Goal: Transaction & Acquisition: Purchase product/service

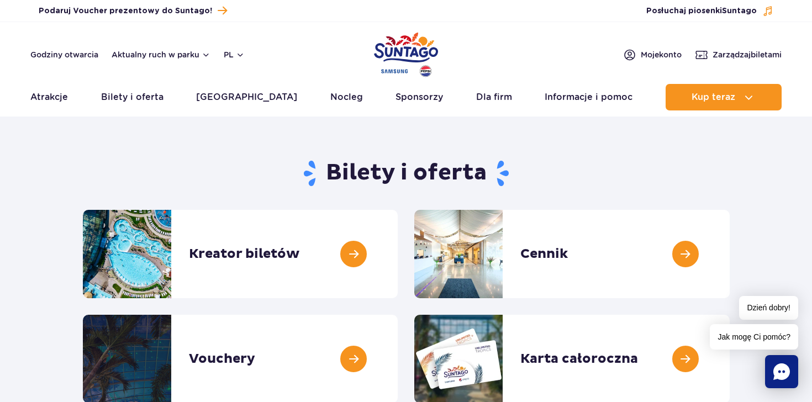
click at [404, 56] on img "Park of Poland" at bounding box center [406, 54] width 64 height 51
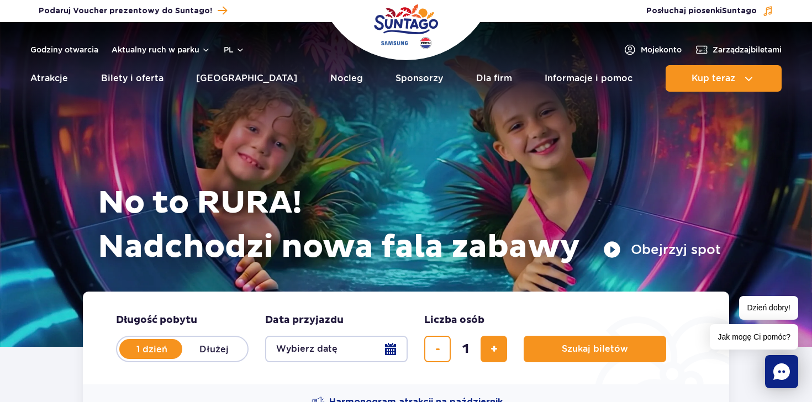
click at [611, 254] on button "Obejrzyj spot" at bounding box center [662, 250] width 118 height 18
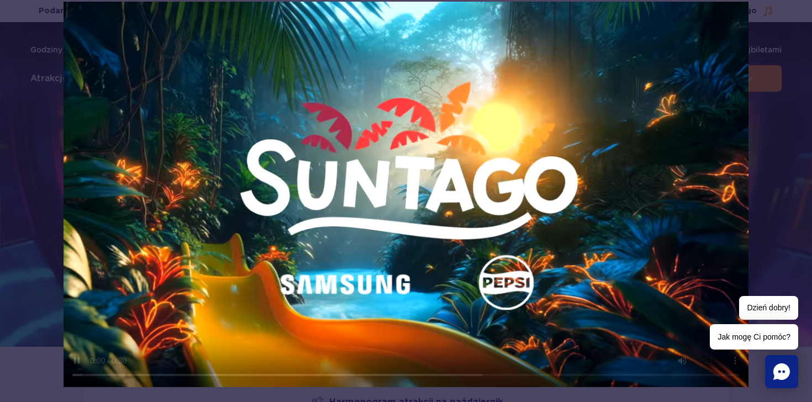
scroll to position [52, 0]
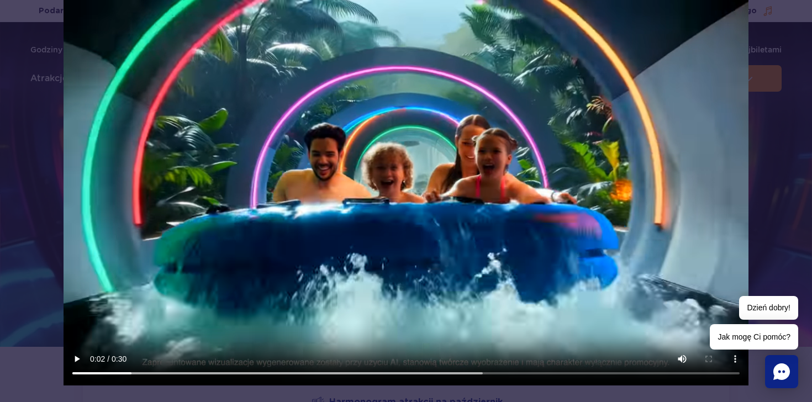
click at [788, 138] on div at bounding box center [406, 185] width 812 height 458
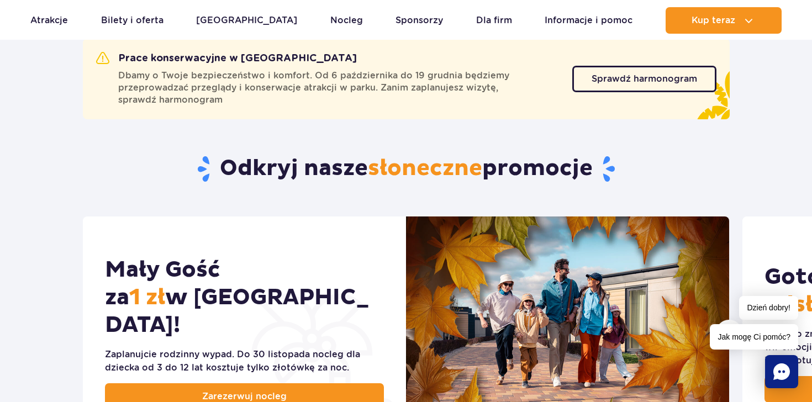
scroll to position [418, 0]
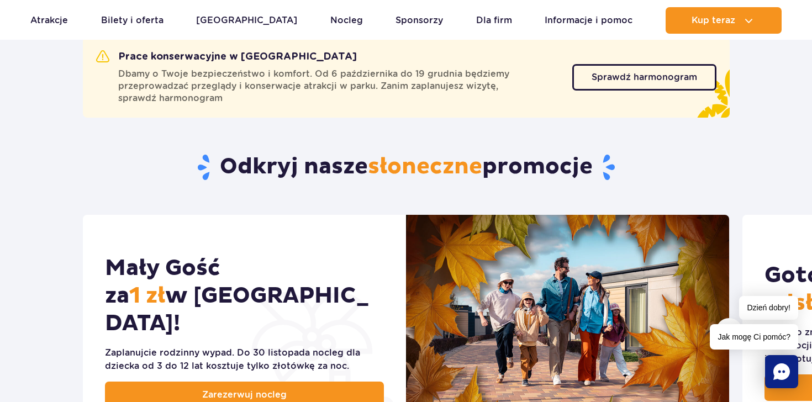
click at [571, 89] on div "Prace konserwacyjne w Suntago Dbamy o Twoje bezpieczeństwo i komfort. Od 6 paźd…" at bounding box center [334, 77] width 476 height 54
click at [622, 86] on link "Sprawdź harmonogram" at bounding box center [644, 77] width 144 height 27
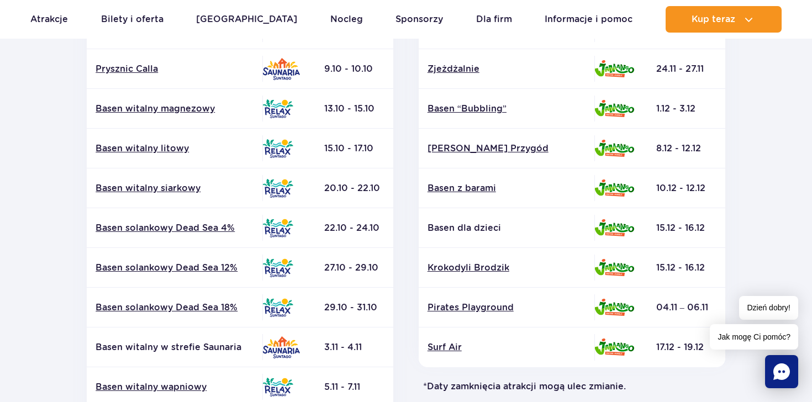
scroll to position [328, 0]
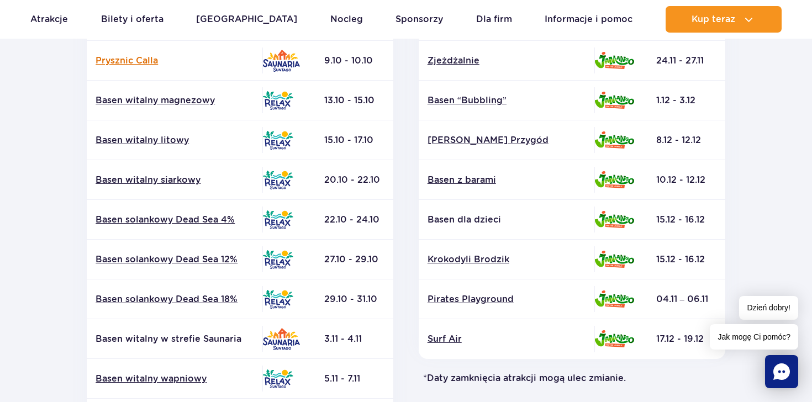
click at [136, 62] on link "Prysznic Calla" at bounding box center [175, 61] width 158 height 12
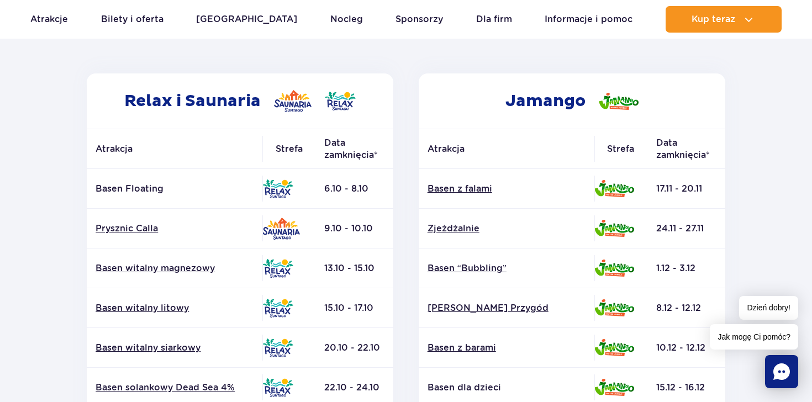
scroll to position [173, 0]
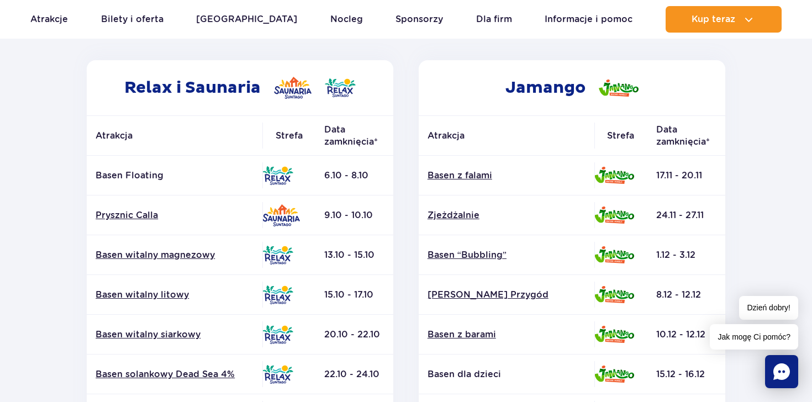
drag, startPoint x: 312, startPoint y: 215, endPoint x: 357, endPoint y: 211, distance: 45.0
click at [358, 213] on tr "Prysznic Calla 9.10 - 10.10" at bounding box center [240, 216] width 307 height 40
click at [357, 211] on td "9.10 - 10.10" at bounding box center [354, 216] width 78 height 40
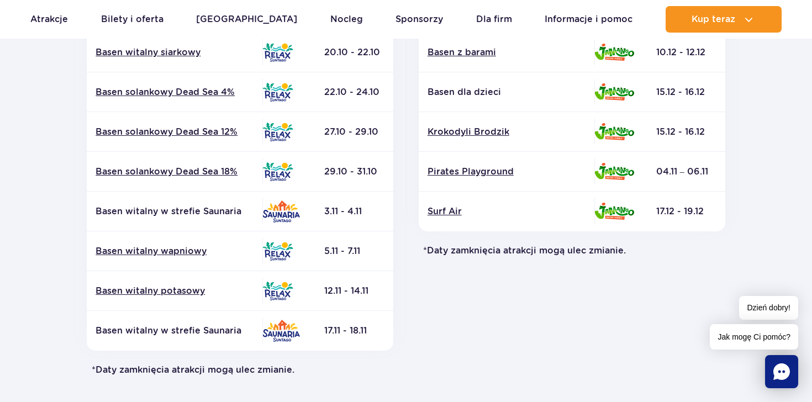
scroll to position [519, 0]
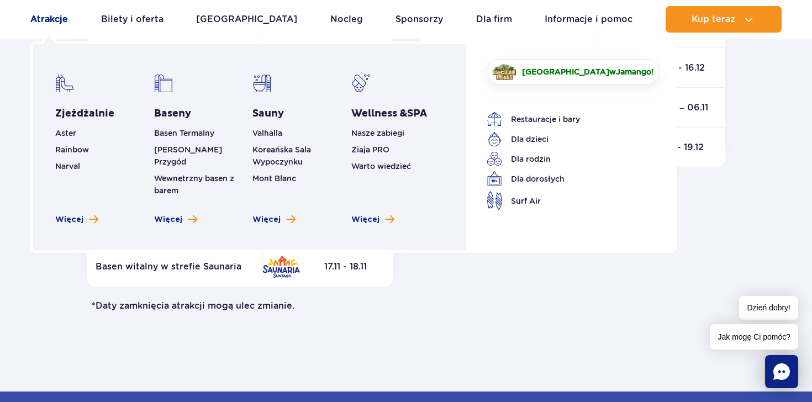
click at [61, 15] on link "Atrakcje" at bounding box center [49, 19] width 38 height 27
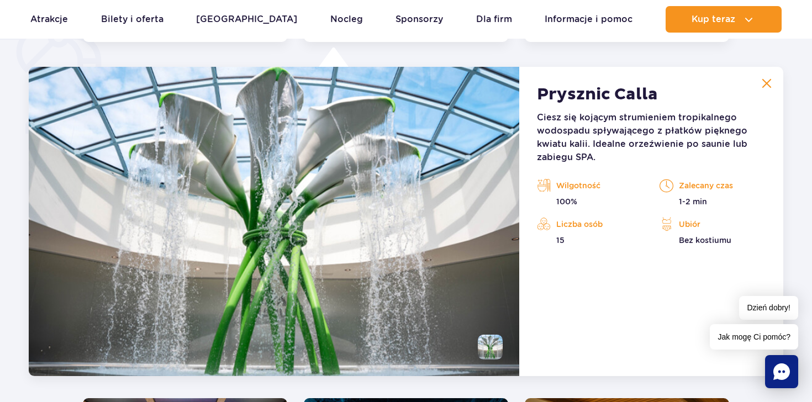
scroll to position [925, 0]
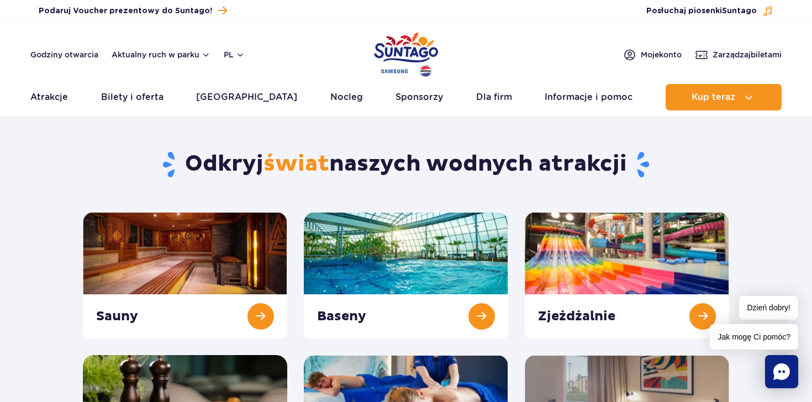
click at [398, 56] on img "Park of Poland" at bounding box center [406, 54] width 64 height 51
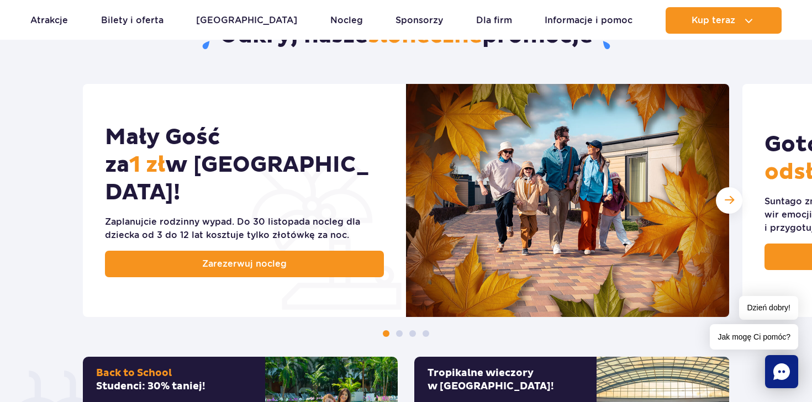
scroll to position [550, 0]
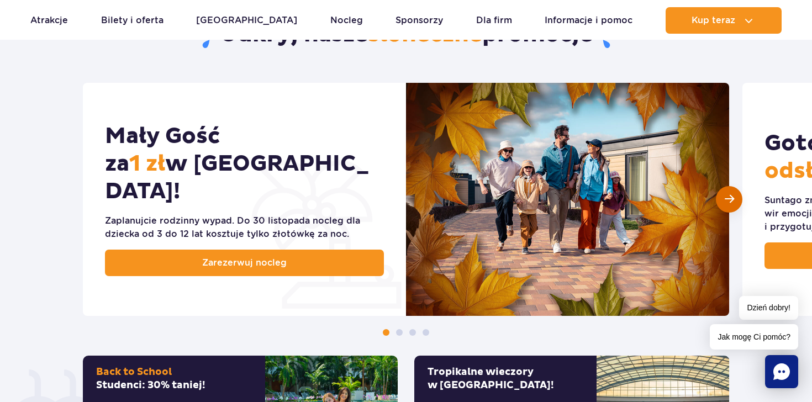
click at [736, 203] on div "Następny slajd" at bounding box center [729, 199] width 27 height 27
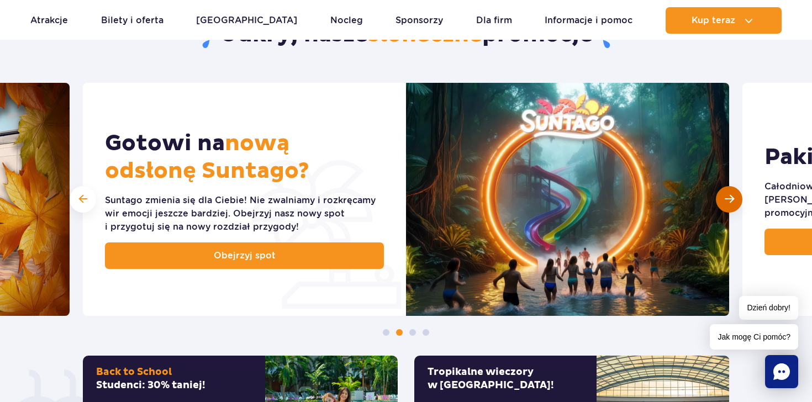
click at [719, 200] on div "Następny slajd" at bounding box center [729, 199] width 27 height 27
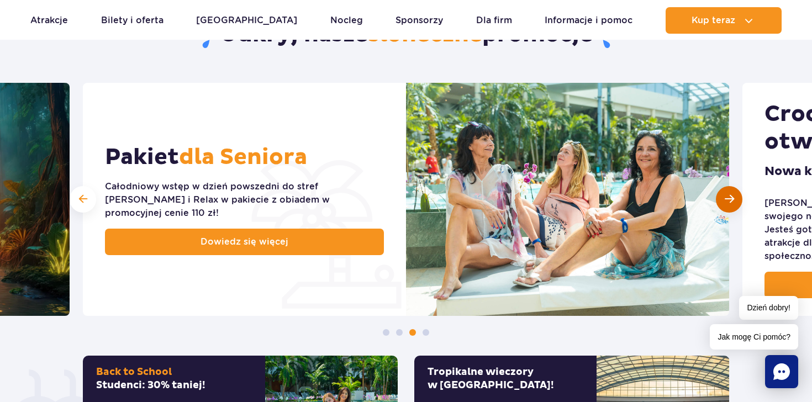
click at [719, 200] on div "Następny slajd" at bounding box center [729, 199] width 27 height 27
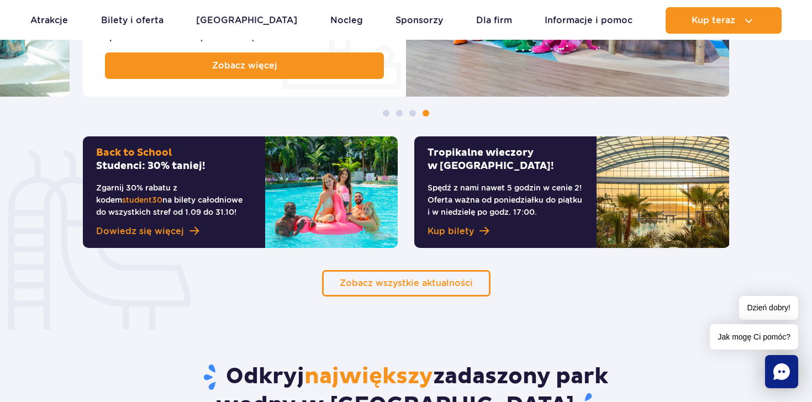
scroll to position [774, 0]
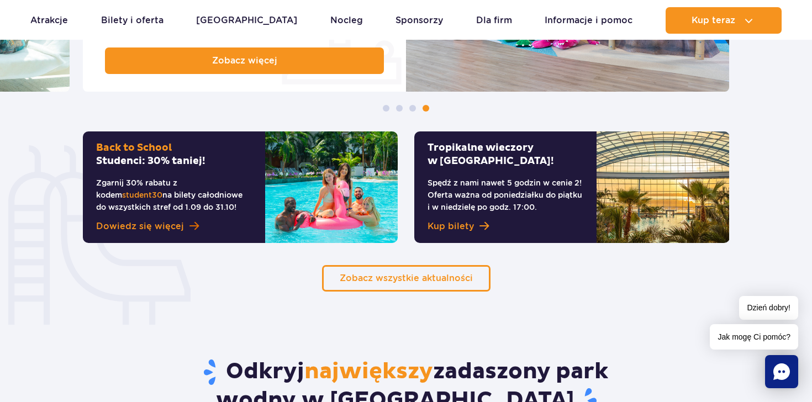
click at [153, 226] on span "Dowiedz się więcej" at bounding box center [140, 226] width 88 height 13
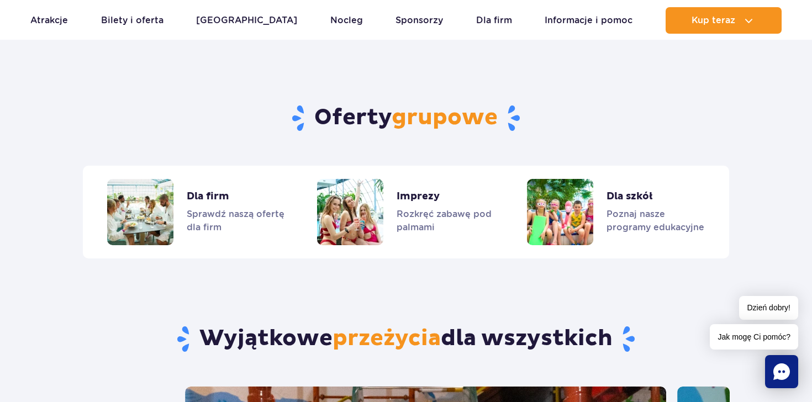
scroll to position [2650, 0]
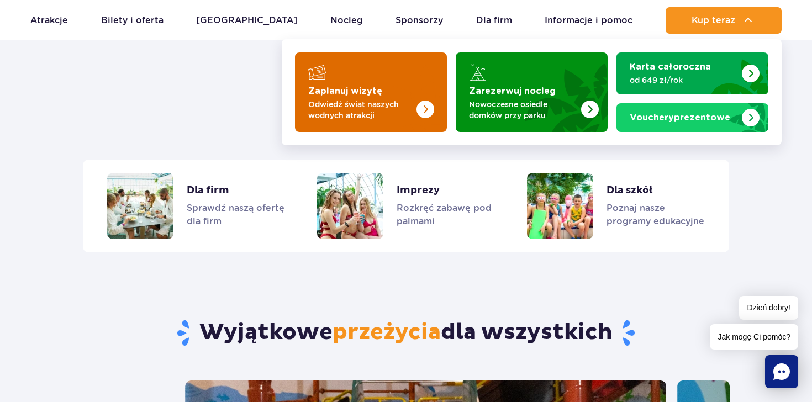
click at [400, 109] on p "Odwiedź świat naszych wodnych atrakcji" at bounding box center [362, 110] width 108 height 22
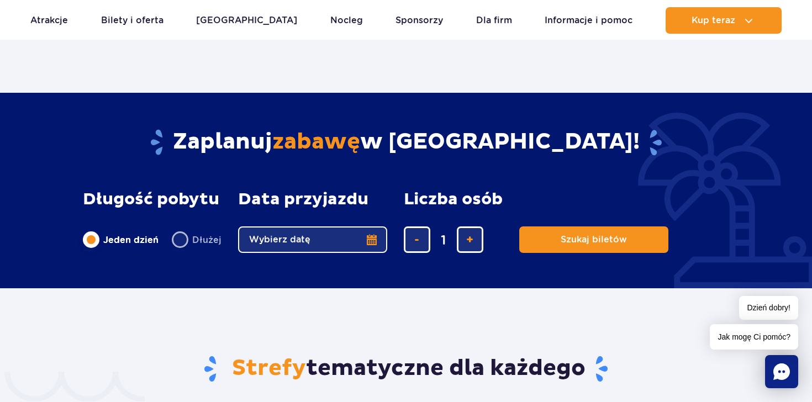
scroll to position [2082, 0]
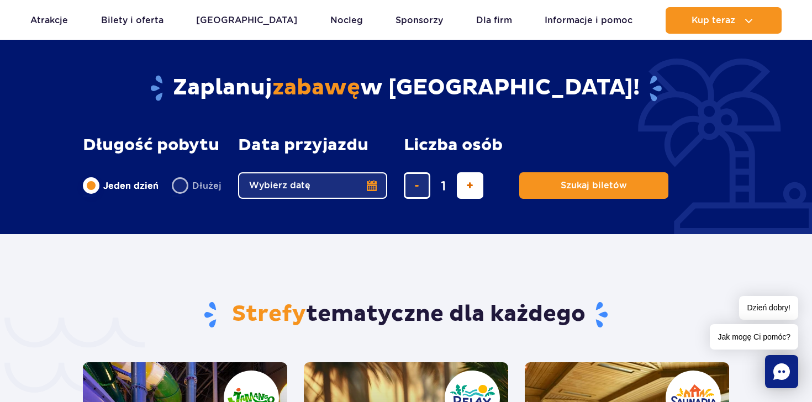
click at [466, 186] on span "dodaj bilet" at bounding box center [469, 186] width 7 height 0
type input "2"
click at [365, 172] on button "Wybierz datę" at bounding box center [312, 185] width 149 height 27
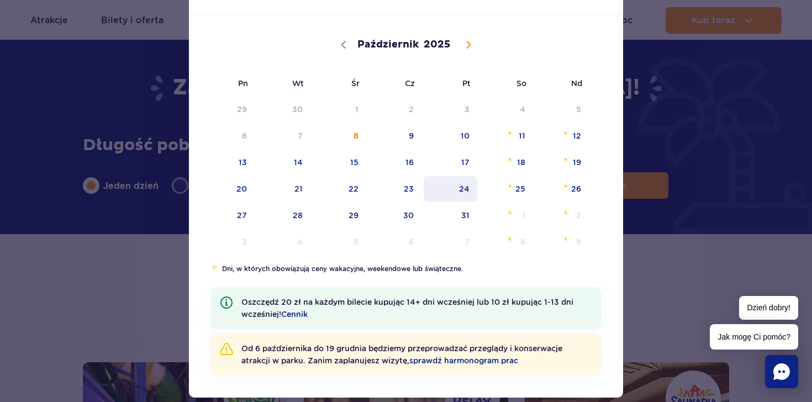
scroll to position [80, 0]
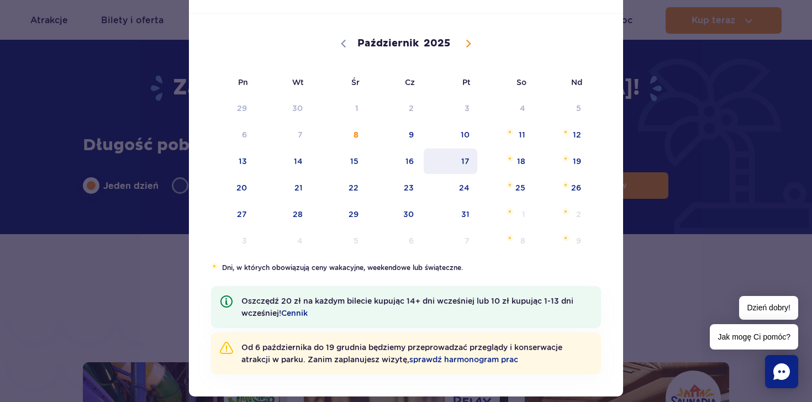
click at [471, 165] on span "17" at bounding box center [451, 161] width 56 height 25
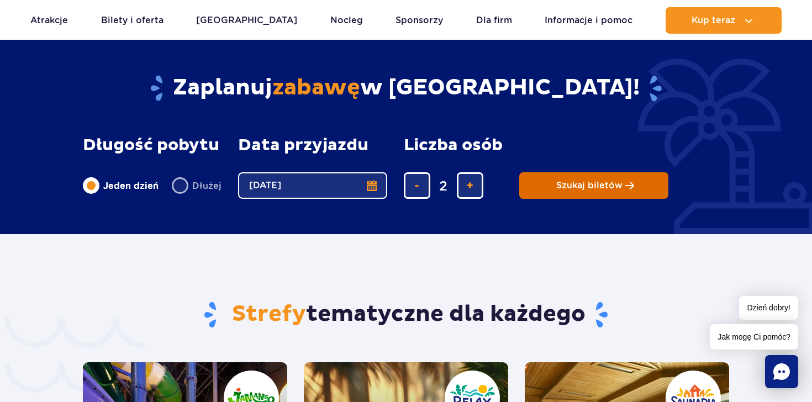
click at [552, 172] on button "Szukaj biletów" at bounding box center [593, 185] width 149 height 27
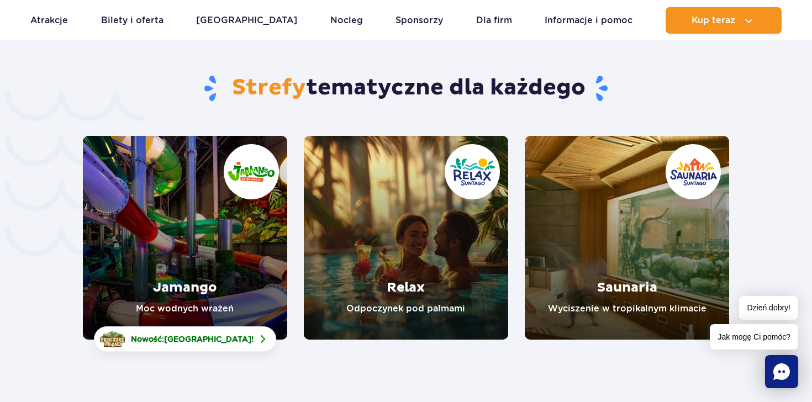
scroll to position [2286, 0]
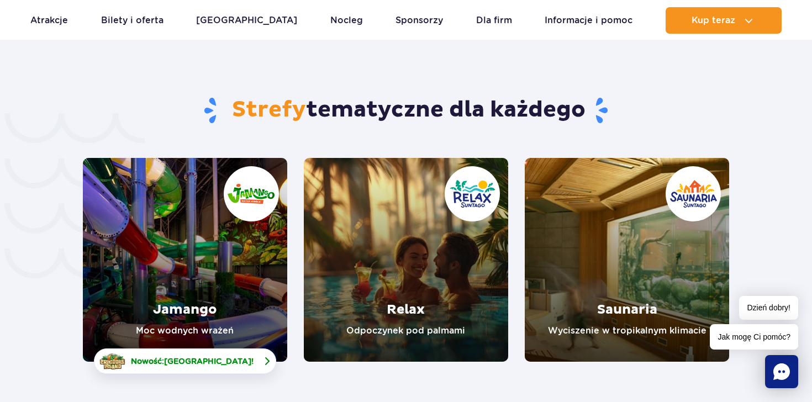
click at [235, 357] on span "[GEOGRAPHIC_DATA]" at bounding box center [207, 361] width 87 height 9
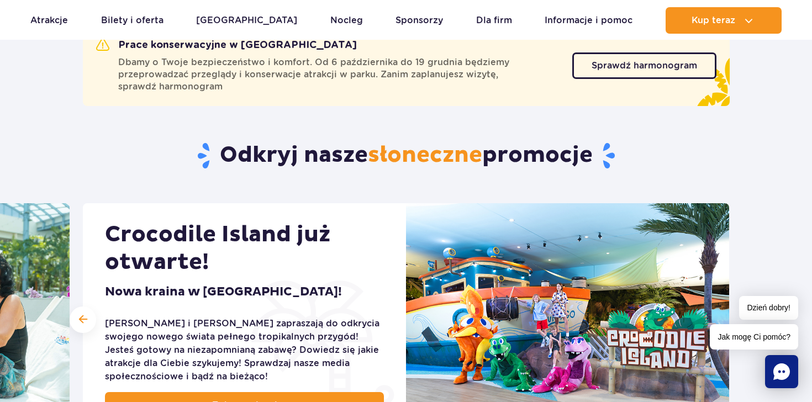
scroll to position [432, 0]
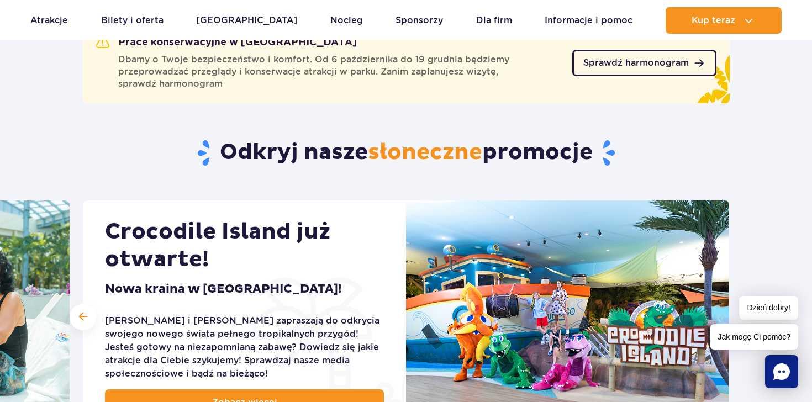
click at [629, 76] on div "Sprawdź harmonogram Sprawdź harmonogram" at bounding box center [644, 63] width 144 height 54
click at [667, 66] on span "Sprawdź harmonogram" at bounding box center [636, 63] width 106 height 9
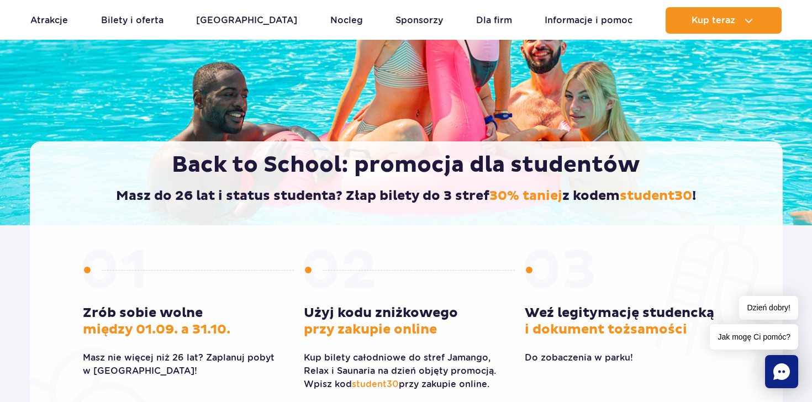
scroll to position [159, 0]
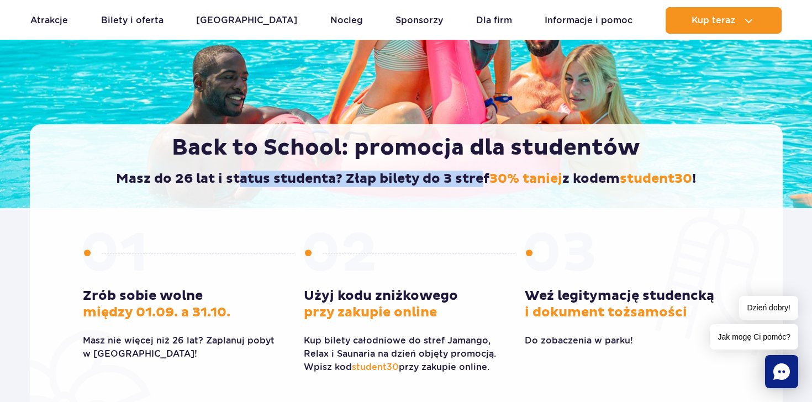
drag, startPoint x: 277, startPoint y: 174, endPoint x: 479, endPoint y: 174, distance: 201.6
click at [482, 177] on h2 "Masz do 26 lat i status studenta? Złap bilety do 3 stref 30% taniej z kodem stu…" at bounding box center [406, 179] width 706 height 17
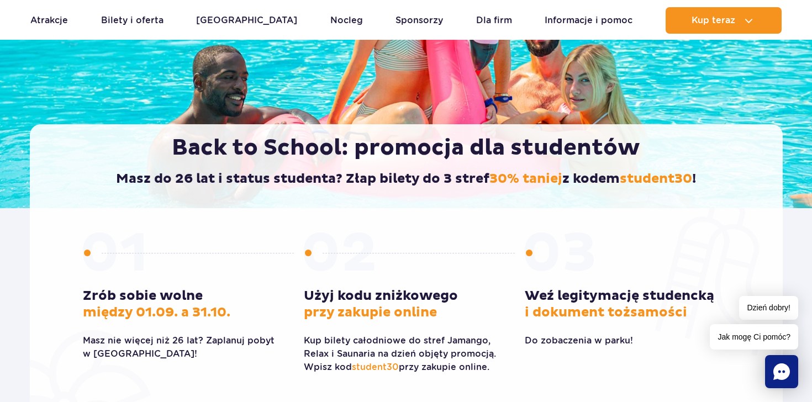
click at [479, 173] on h2 "Masz do 26 lat i status studenta? Złap bilety do 3 stref 30% taniej z kodem stu…" at bounding box center [406, 179] width 706 height 17
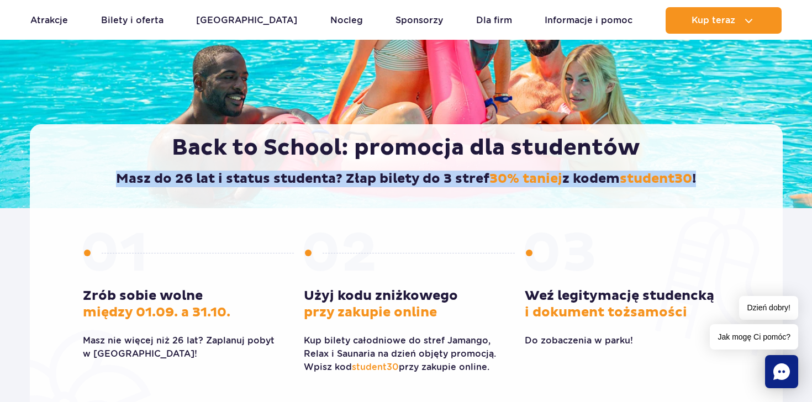
drag, startPoint x: 325, startPoint y: 168, endPoint x: 585, endPoint y: 187, distance: 260.8
click at [585, 187] on div "Back to School: promocja dla studentów Masz do 26 lat i status studenta? Złap b…" at bounding box center [406, 166] width 753 height 84
click at [585, 187] on h2 "Masz do 26 lat i status studenta? Złap bilety do 3 stref 30% taniej z kodem stu…" at bounding box center [406, 179] width 706 height 17
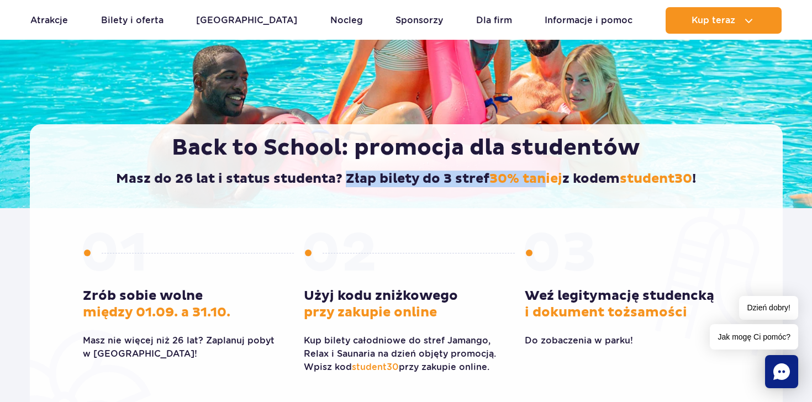
drag, startPoint x: 344, startPoint y: 177, endPoint x: 539, endPoint y: 180, distance: 195.0
click at [539, 180] on h2 "Masz do 26 lat i status studenta? Złap bilety do 3 stref 30% taniej z kodem stu…" at bounding box center [406, 179] width 706 height 17
click at [539, 180] on span "30% taniej" at bounding box center [525, 179] width 73 height 17
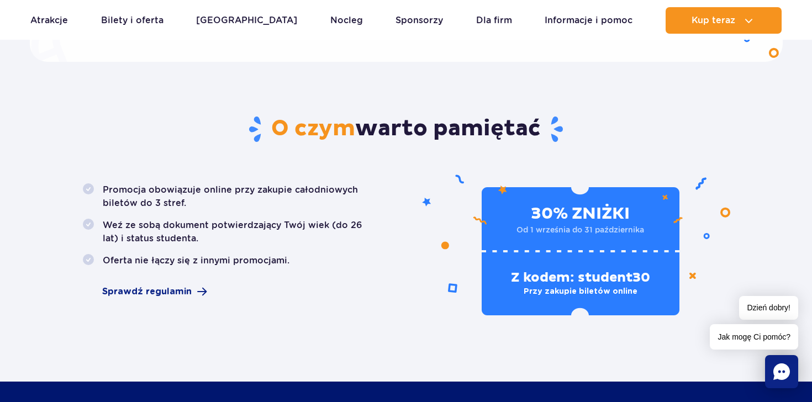
scroll to position [578, 0]
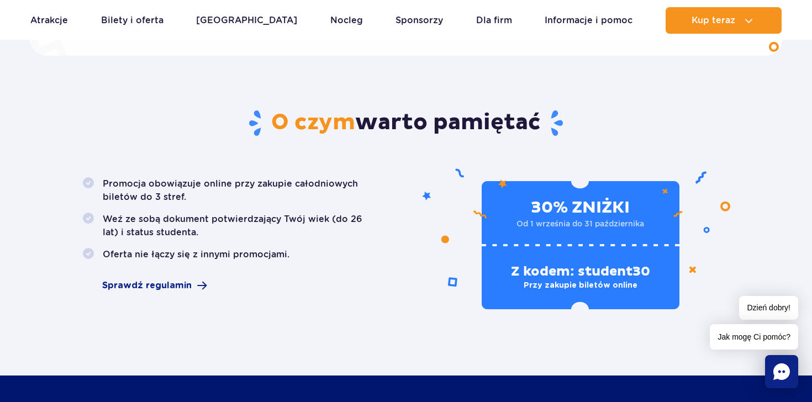
drag, startPoint x: 152, startPoint y: 206, endPoint x: 252, endPoint y: 207, distance: 100.5
click at [252, 207] on ul "Promocja obowiązuje online przy zakupie całodniowych biletów do 3 stref. Weź ze…" at bounding box center [231, 219] width 297 height 84
drag, startPoint x: 257, startPoint y: 252, endPoint x: 126, endPoint y: 251, distance: 130.9
click at [126, 251] on li "Oferta nie łączy się z innymi promocjami." at bounding box center [231, 254] width 297 height 13
click at [593, 125] on h2 "O czym warto pamiętać" at bounding box center [406, 123] width 647 height 29
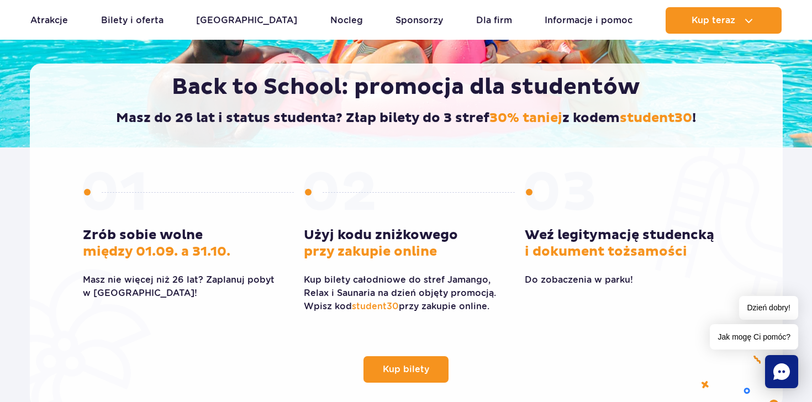
scroll to position [83, 0]
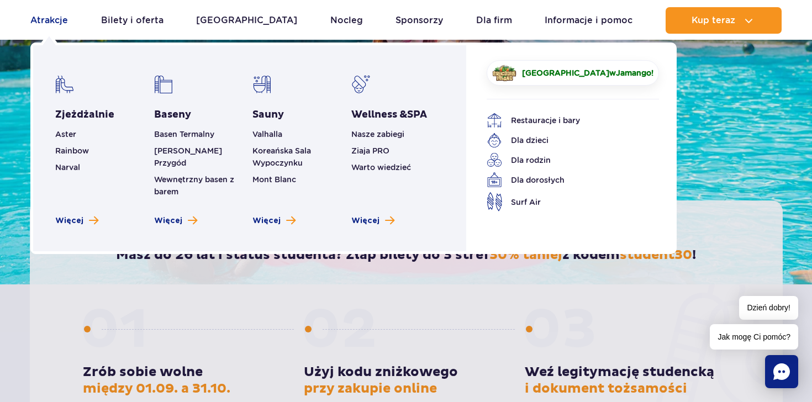
click at [49, 28] on link "Atrakcje" at bounding box center [49, 20] width 38 height 27
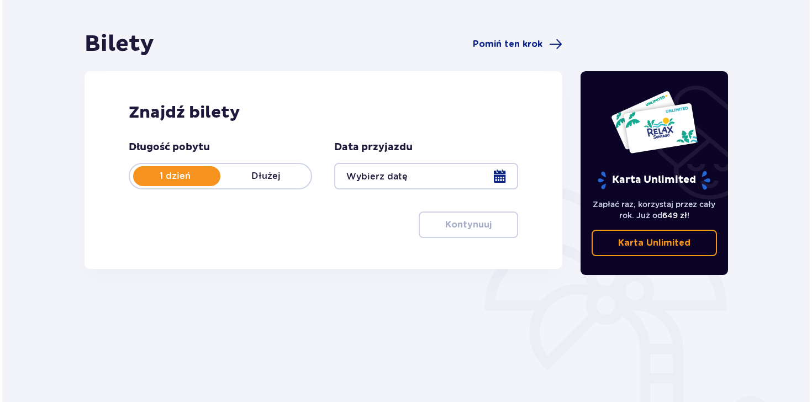
scroll to position [88, 0]
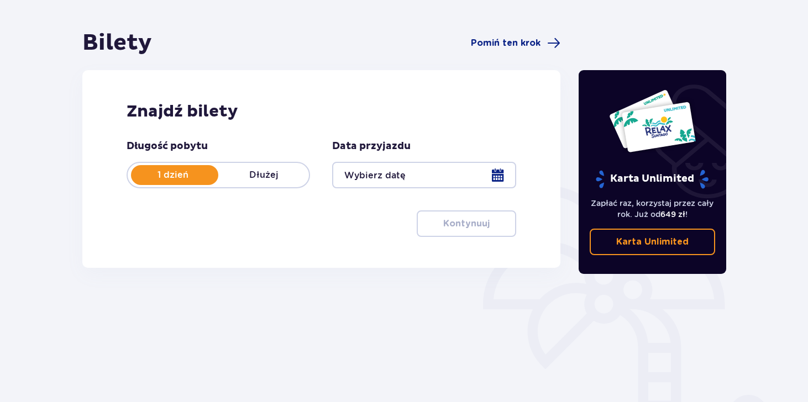
click at [502, 176] on div at bounding box center [423, 175] width 183 height 27
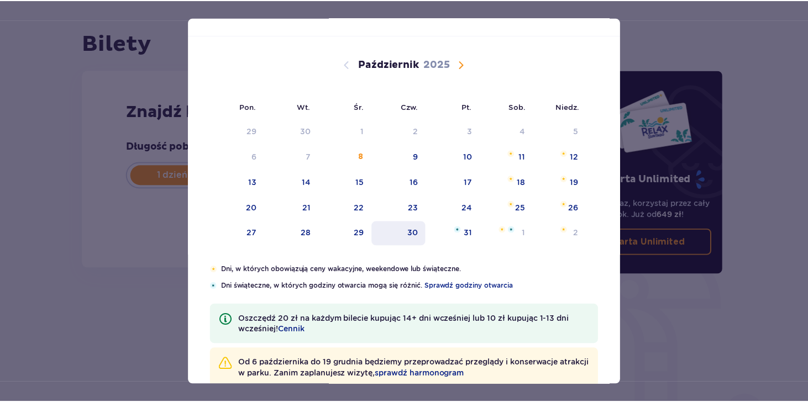
scroll to position [71, 0]
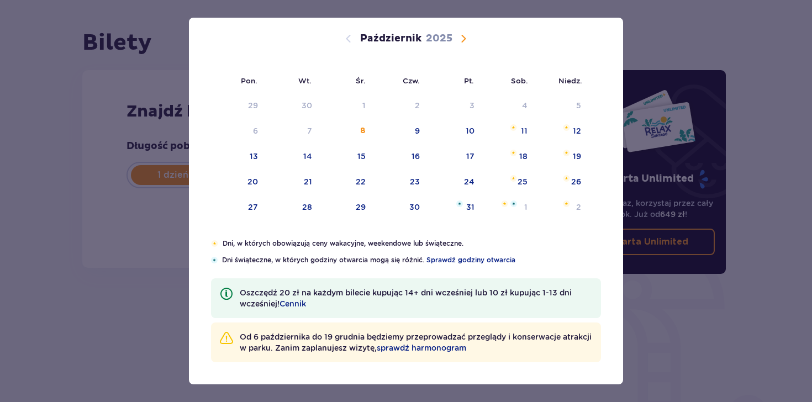
click at [693, 151] on div "Data pobytu Wybierz dzień przyjazdu Pon. Wt. Śr. Czw. Pt. Sob. [GEOGRAPHIC_DATA…" at bounding box center [406, 201] width 812 height 402
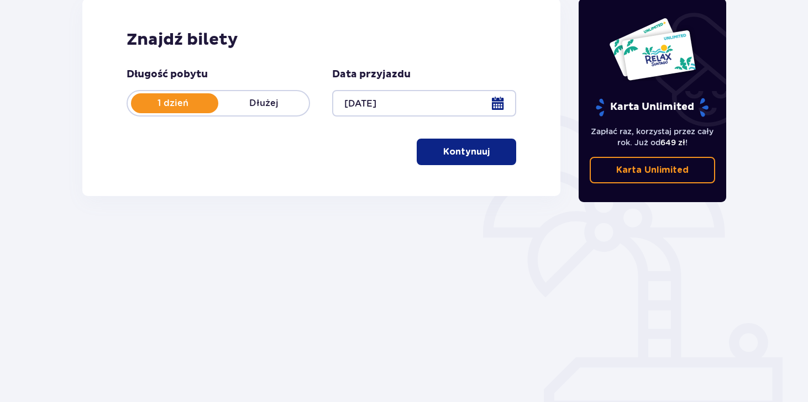
scroll to position [161, 0]
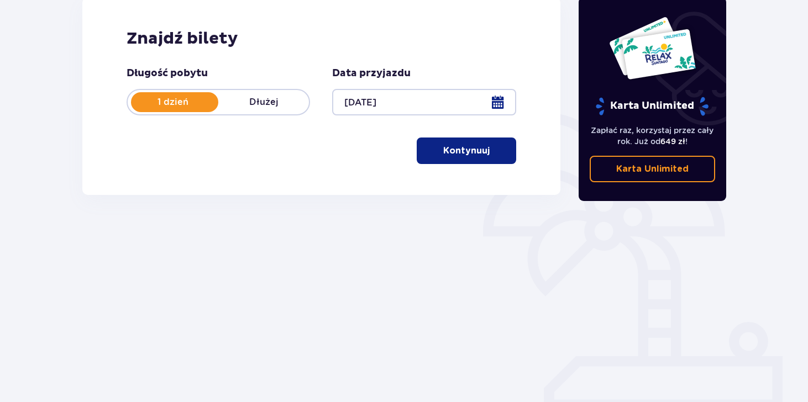
click at [472, 151] on p "Kontynuuj" at bounding box center [466, 151] width 46 height 12
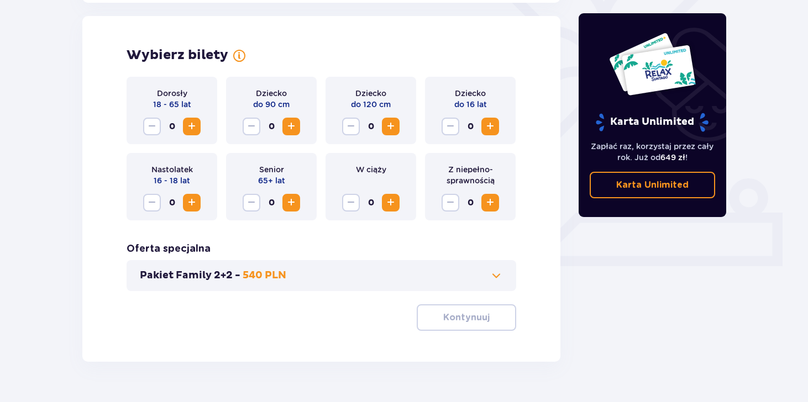
scroll to position [307, 0]
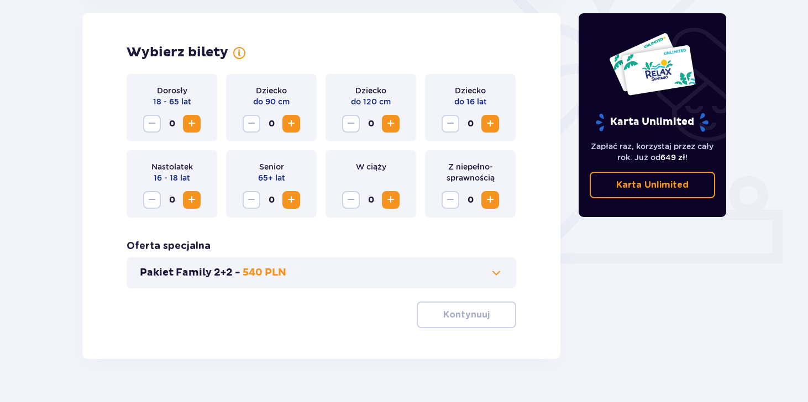
click at [194, 124] on span "Zwiększ" at bounding box center [191, 123] width 13 height 13
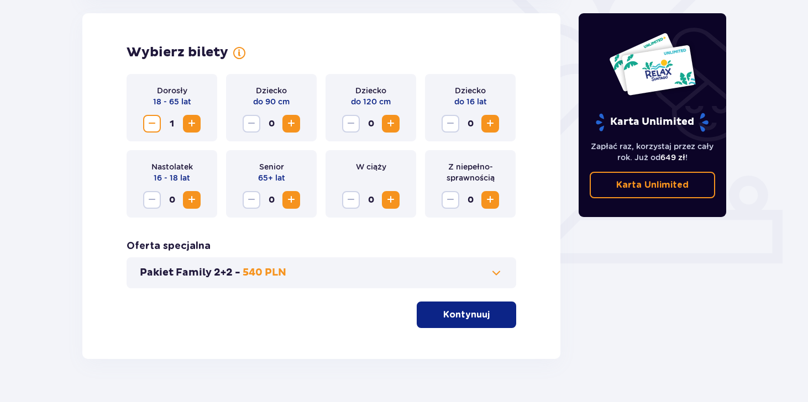
click at [194, 124] on span "Zwiększ" at bounding box center [191, 123] width 13 height 13
click at [344, 272] on button "Pakiet Family 2+2 - 540 PLN" at bounding box center [321, 272] width 363 height 13
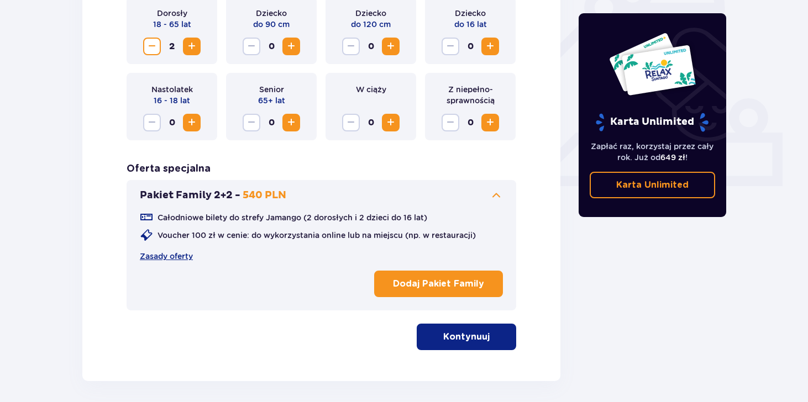
scroll to position [387, 0]
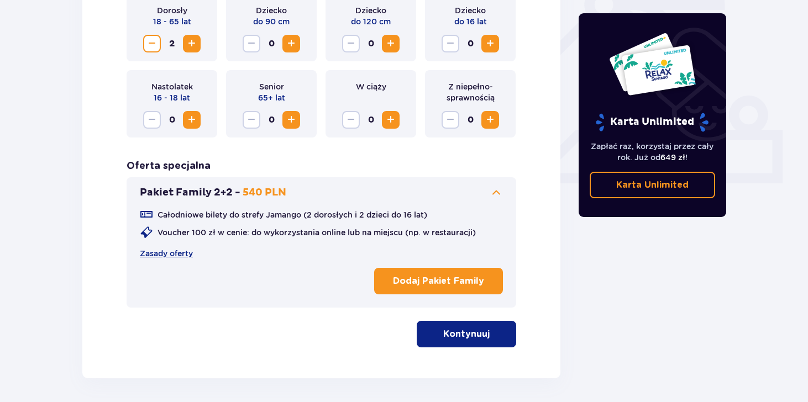
click at [448, 329] on p "Kontynuuj" at bounding box center [466, 334] width 46 height 12
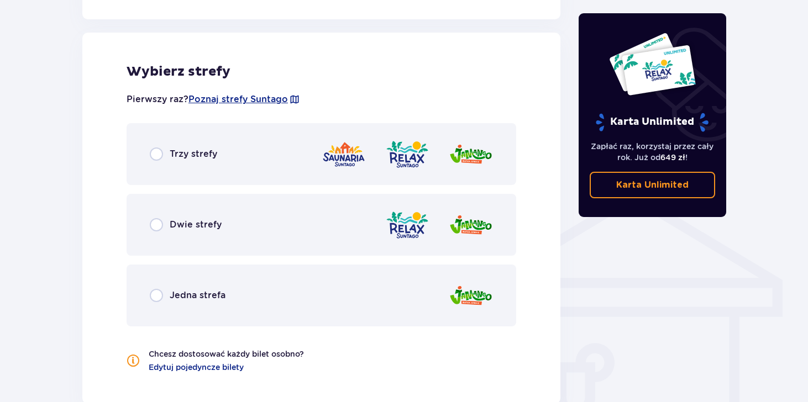
scroll to position [713, 0]
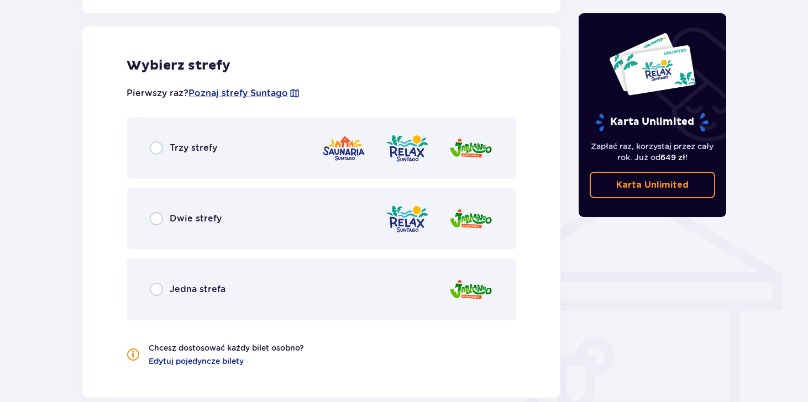
click at [441, 158] on div at bounding box center [406, 148] width 171 height 31
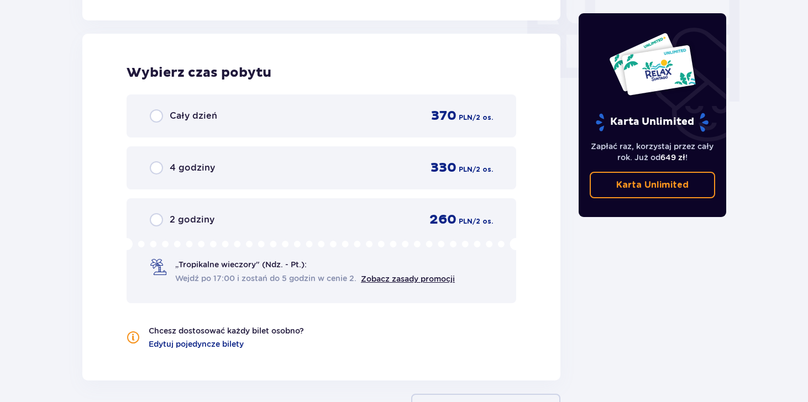
scroll to position [1097, 0]
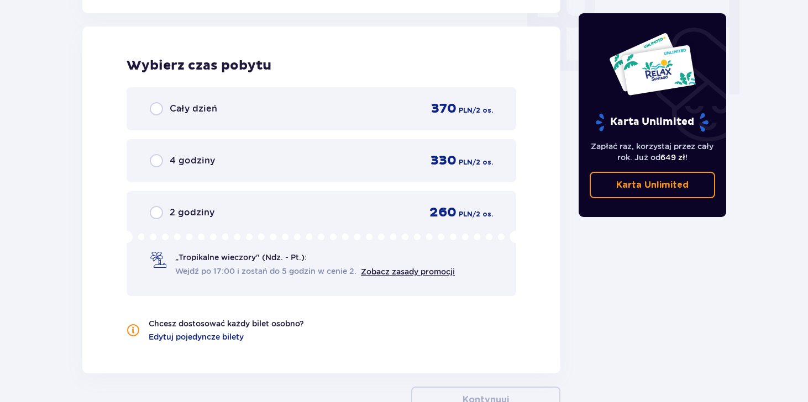
click at [397, 119] on div "Cały dzień 370 PLN / 2 os." at bounding box center [320, 108] width 389 height 43
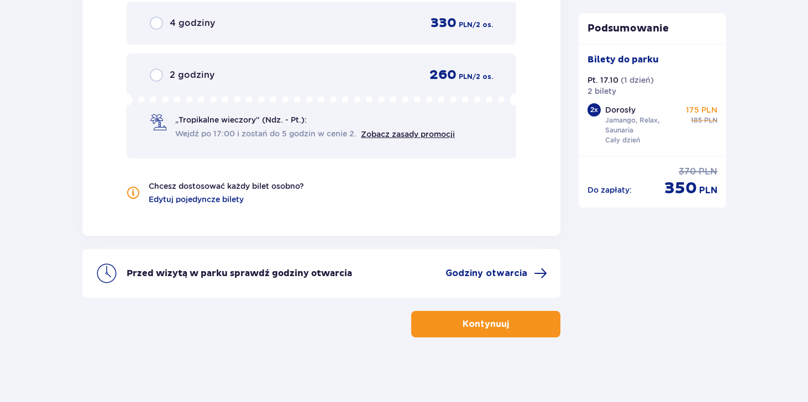
scroll to position [1236, 0]
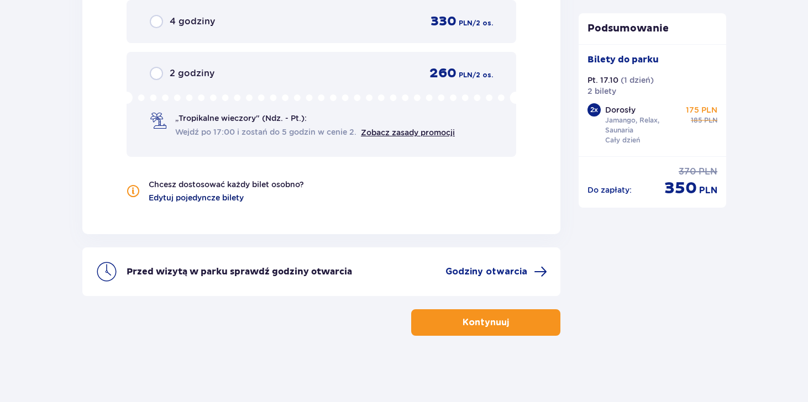
click at [235, 199] on span "Edytuj pojedyncze bilety" at bounding box center [196, 197] width 95 height 11
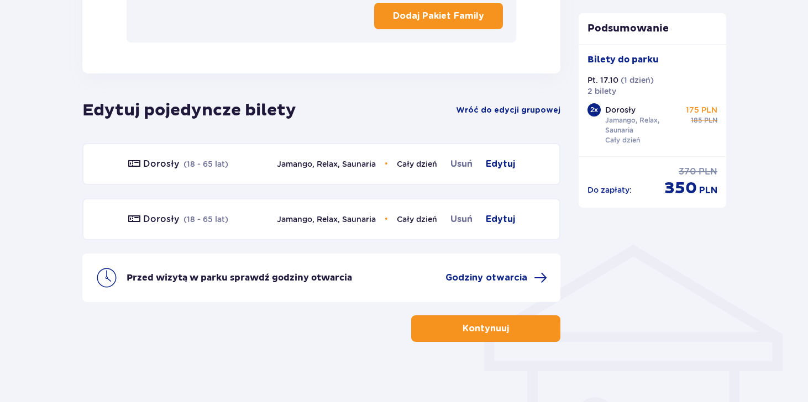
scroll to position [658, 0]
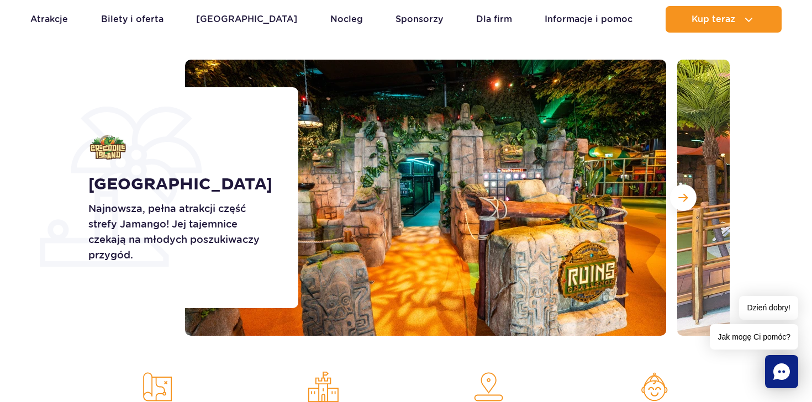
click at [676, 214] on div at bounding box center [457, 198] width 545 height 276
click at [677, 201] on button "Następny slajd" at bounding box center [683, 197] width 27 height 27
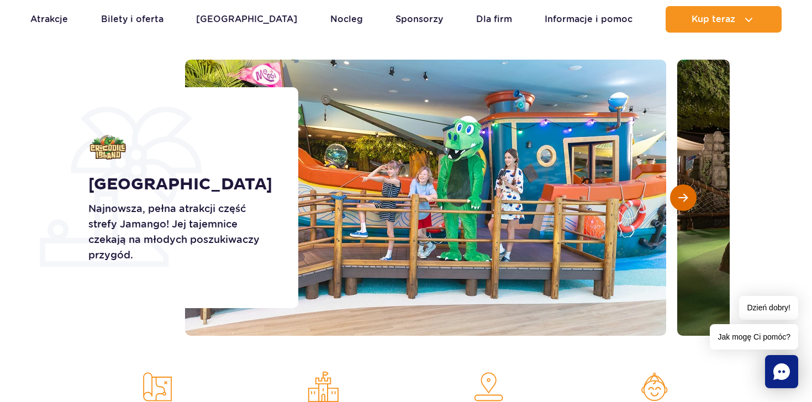
click at [677, 200] on button "Następny slajd" at bounding box center [683, 197] width 27 height 27
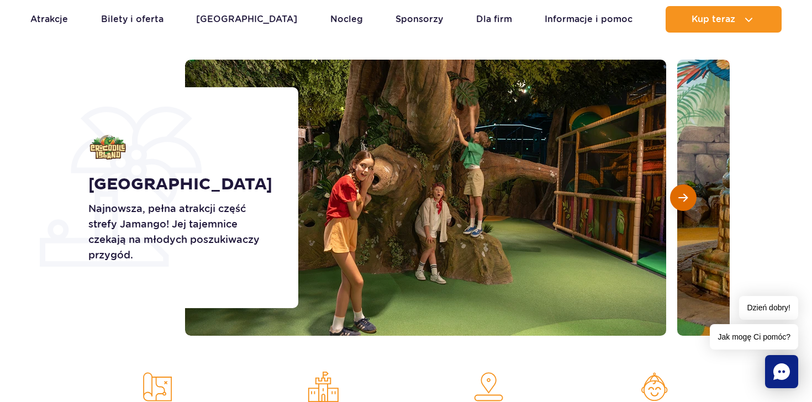
click at [677, 200] on button "Następny slajd" at bounding box center [683, 197] width 27 height 27
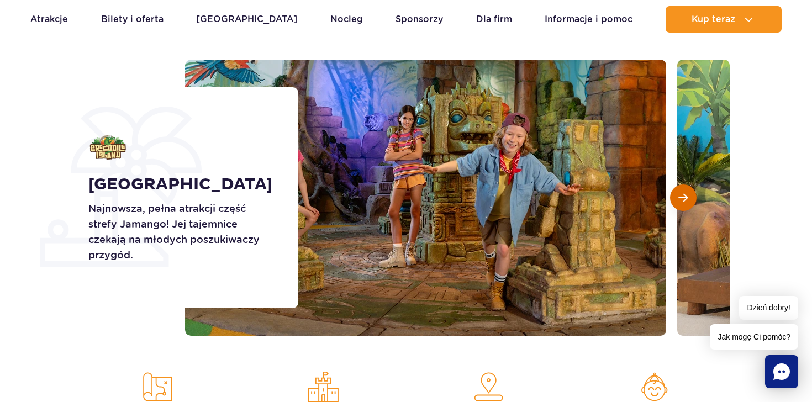
click at [677, 200] on button "Następny slajd" at bounding box center [683, 197] width 27 height 27
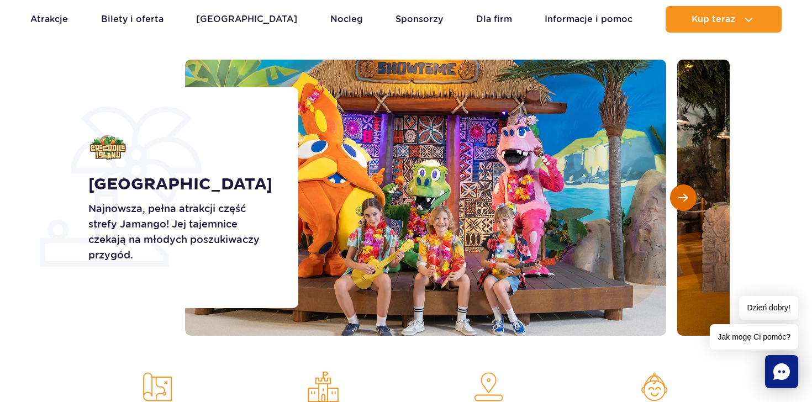
click at [677, 200] on button "Następny slajd" at bounding box center [683, 197] width 27 height 27
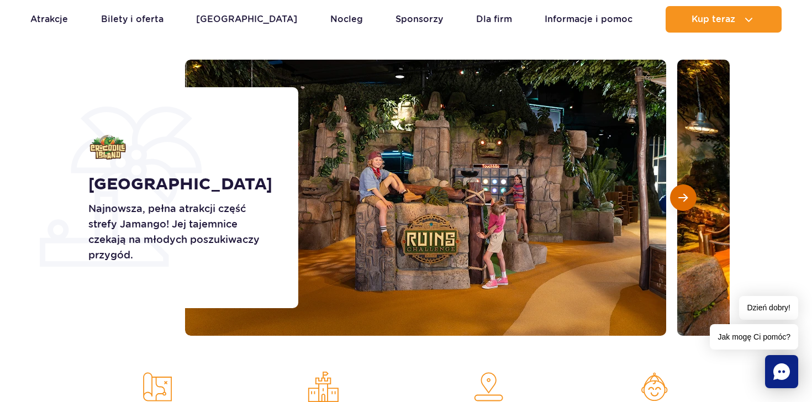
click at [677, 200] on button "Następny slajd" at bounding box center [683, 197] width 27 height 27
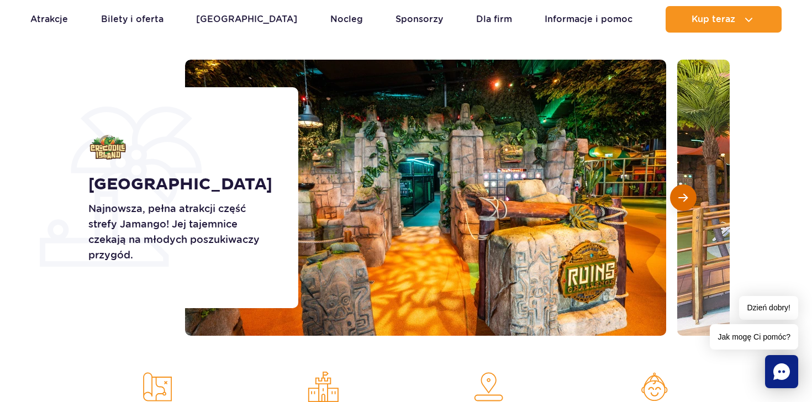
click at [677, 200] on button "Następny slajd" at bounding box center [683, 197] width 27 height 27
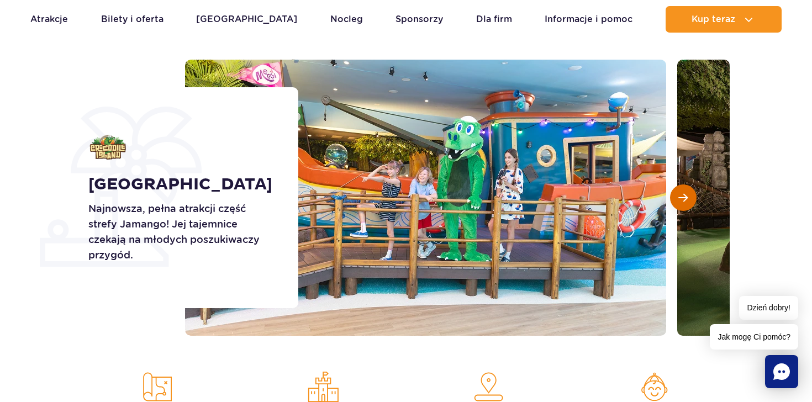
click at [677, 200] on button "Następny slajd" at bounding box center [683, 197] width 27 height 27
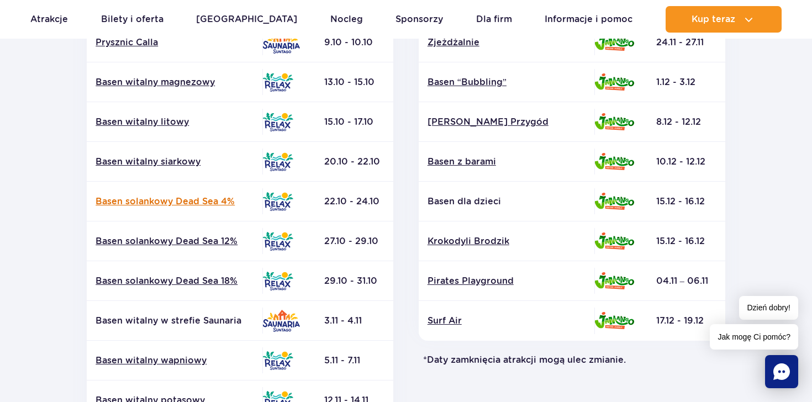
scroll to position [372, 0]
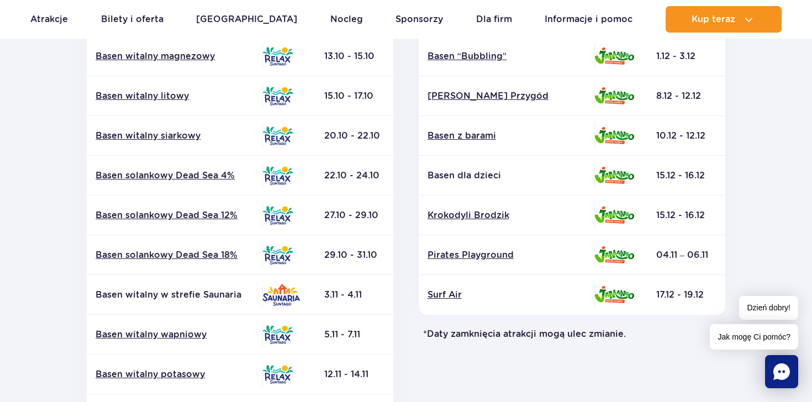
click at [185, 141] on td "Basen witalny siarkowy" at bounding box center [175, 136] width 176 height 40
click at [192, 137] on link "Basen witalny siarkowy" at bounding box center [175, 136] width 158 height 12
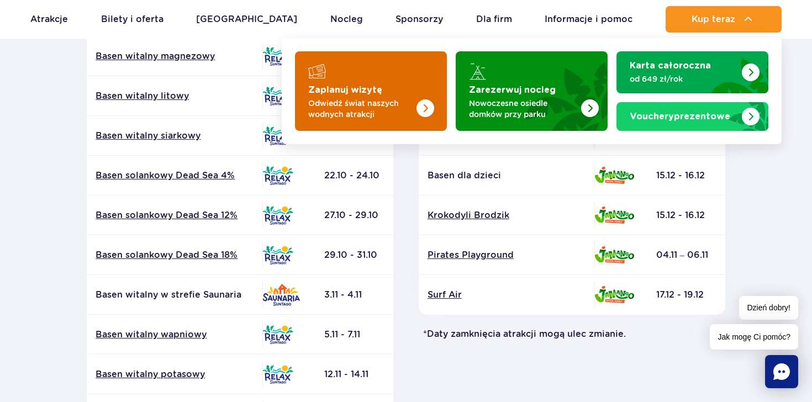
click at [403, 112] on p "Odwiedź świat naszych wodnych atrakcji" at bounding box center [362, 109] width 108 height 22
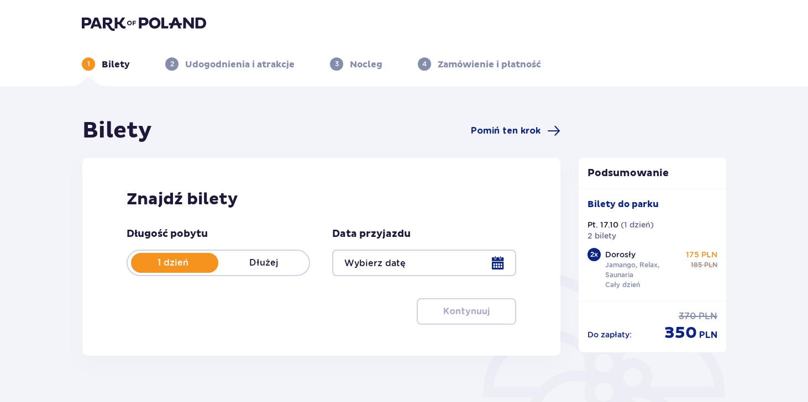
type input "17.10.25"
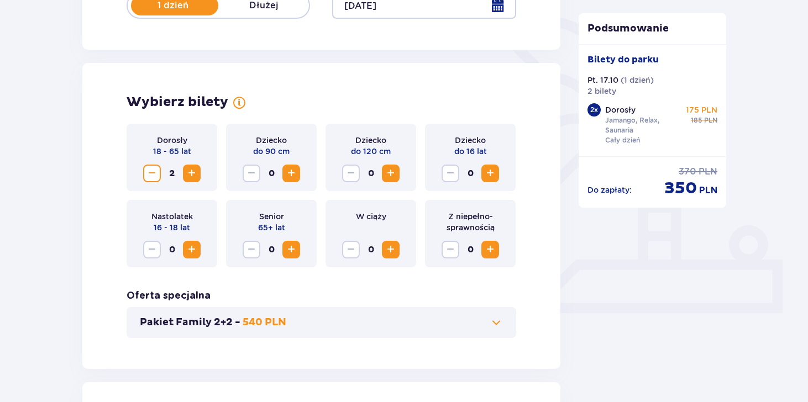
scroll to position [283, 0]
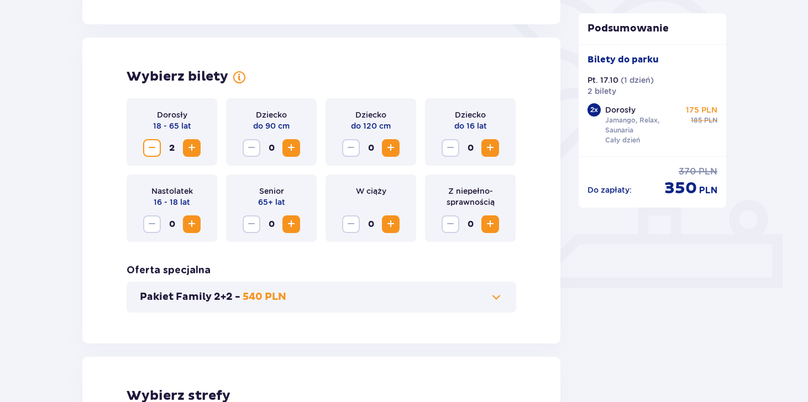
click at [191, 150] on span "Zwiększ" at bounding box center [191, 147] width 13 height 13
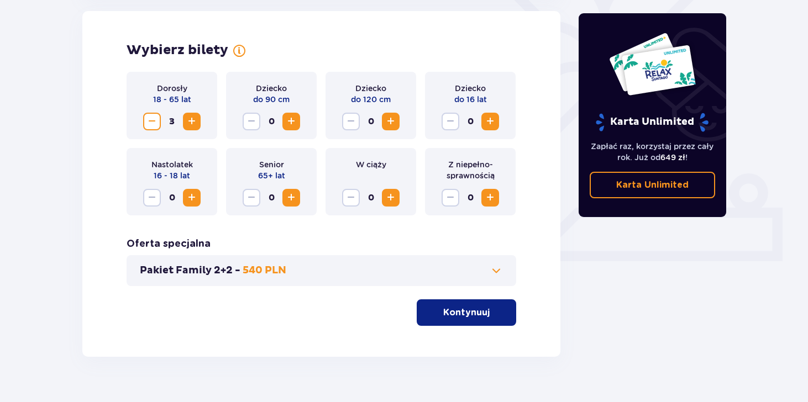
scroll to position [330, 0]
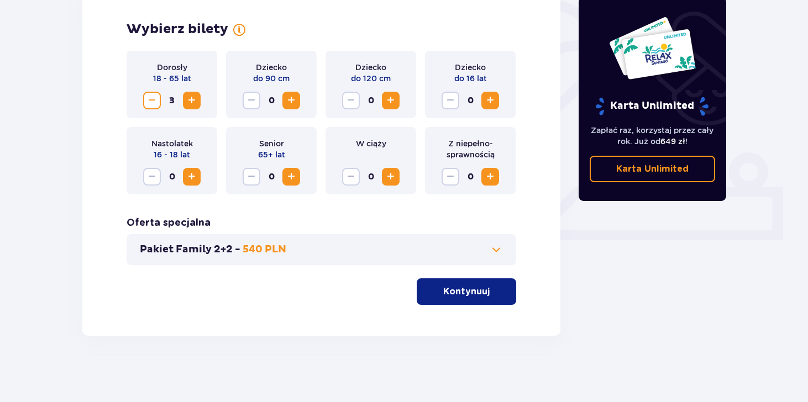
click at [159, 99] on button "Zmniejsz" at bounding box center [152, 101] width 18 height 18
click at [443, 290] on p "Kontynuuj" at bounding box center [466, 292] width 46 height 12
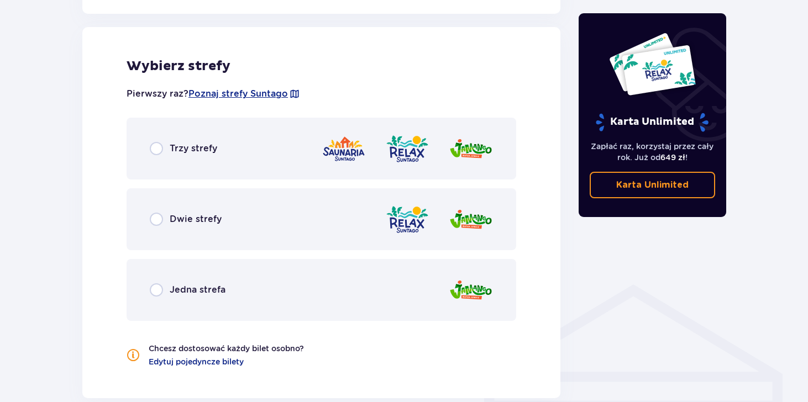
scroll to position [613, 0]
click at [224, 161] on div "Trzy strefy" at bounding box center [320, 148] width 389 height 62
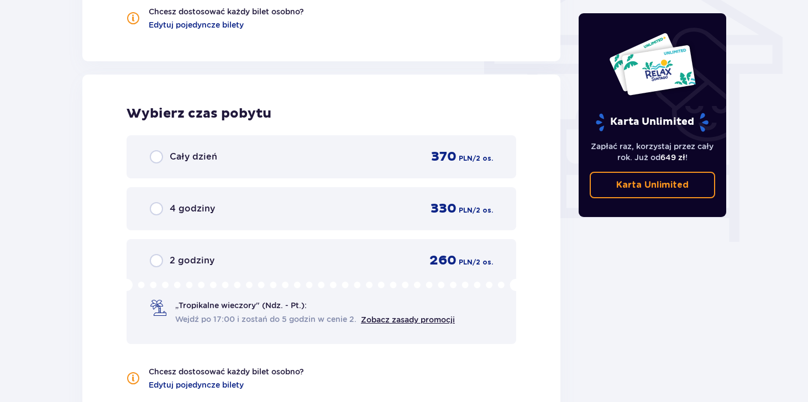
scroll to position [998, 0]
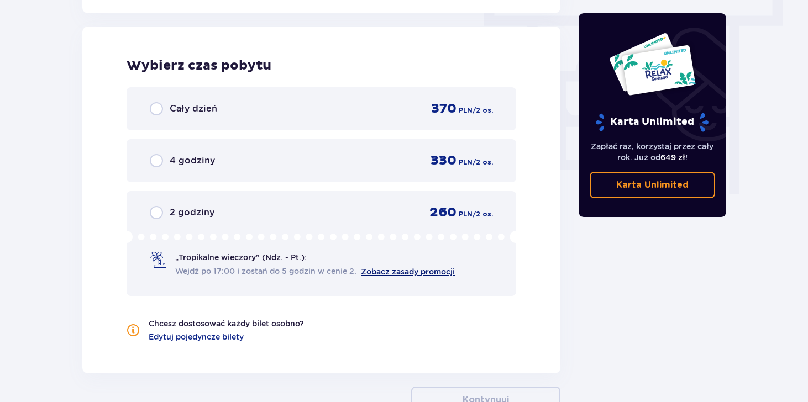
click at [388, 275] on link "Zobacz zasady promocji" at bounding box center [408, 271] width 94 height 9
click at [235, 101] on div "Cały dzień 370 PLN / 2 os." at bounding box center [321, 109] width 343 height 17
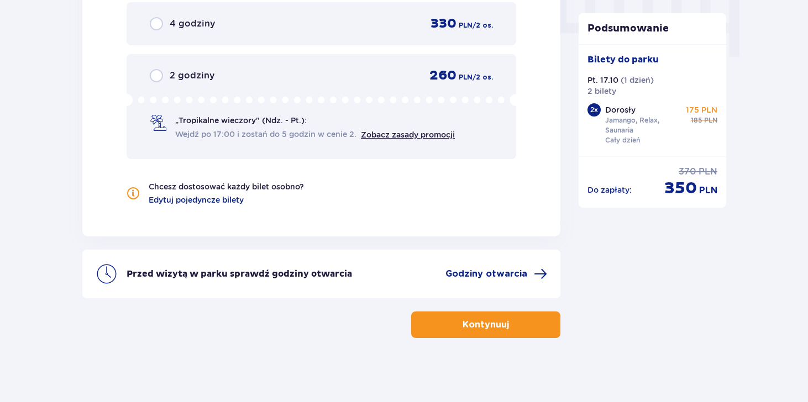
scroll to position [1137, 0]
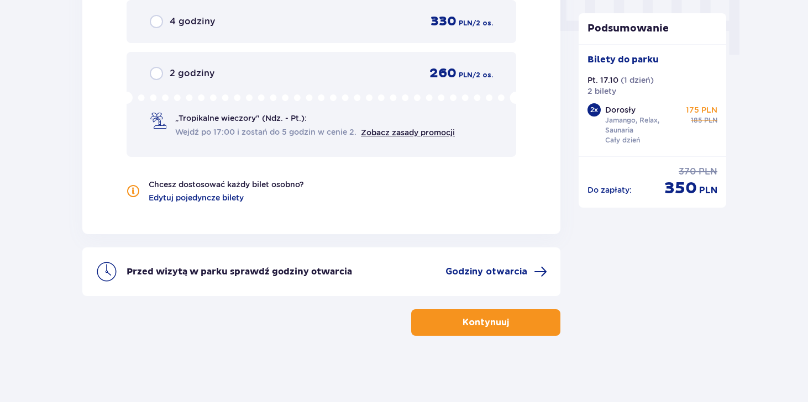
click at [471, 317] on p "Kontynuuj" at bounding box center [485, 323] width 46 height 12
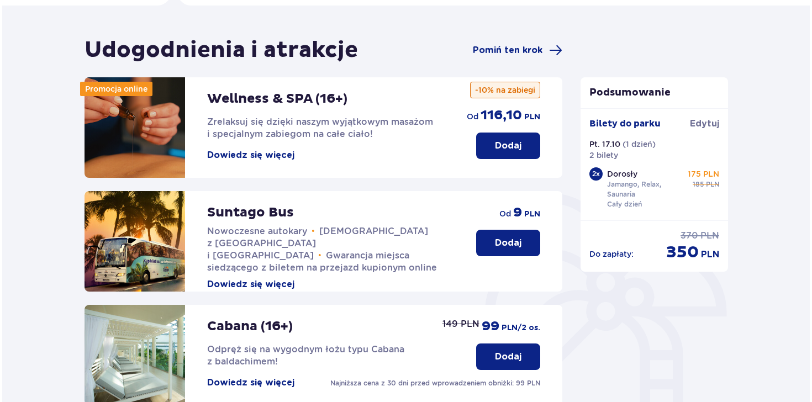
scroll to position [95, 0]
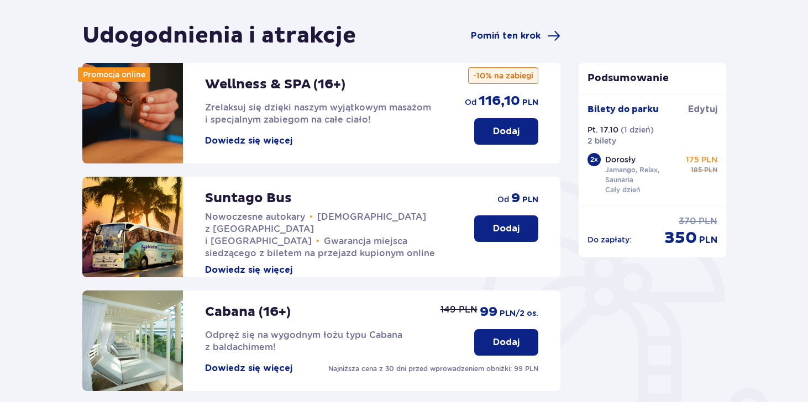
click at [263, 135] on button "Dowiedz się więcej" at bounding box center [248, 141] width 87 height 12
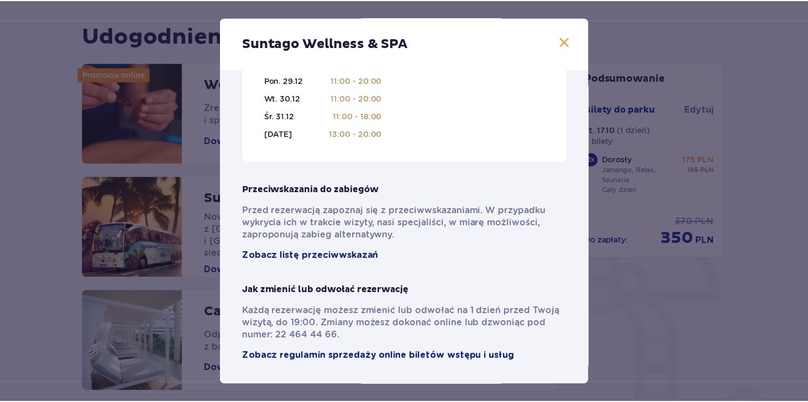
scroll to position [792, 0]
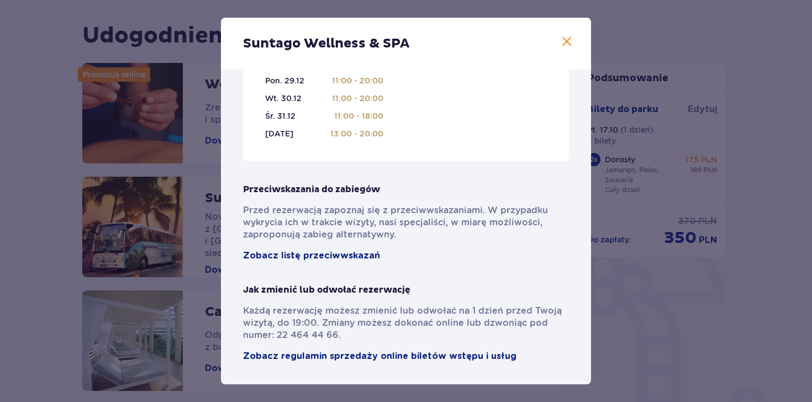
click at [565, 42] on span at bounding box center [566, 41] width 13 height 13
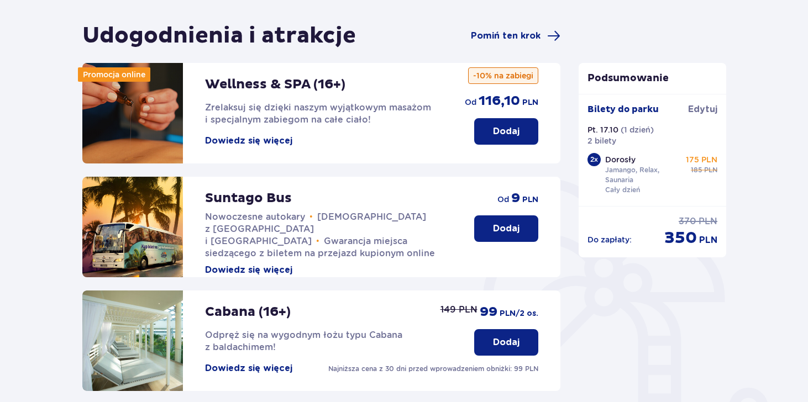
click at [504, 228] on p "Dodaj" at bounding box center [506, 229] width 27 height 12
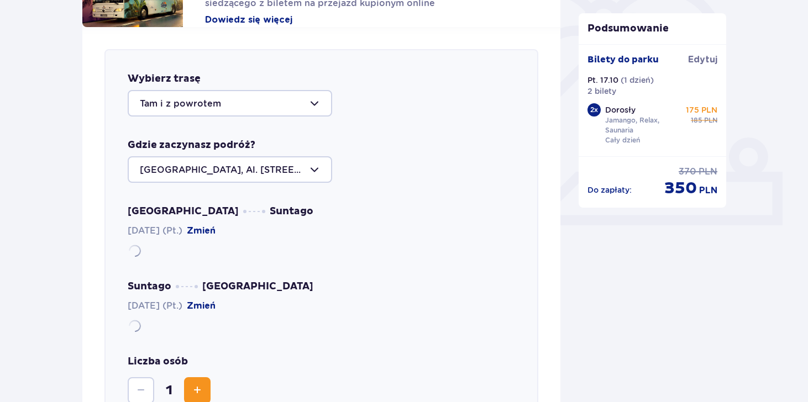
scroll to position [381, 0]
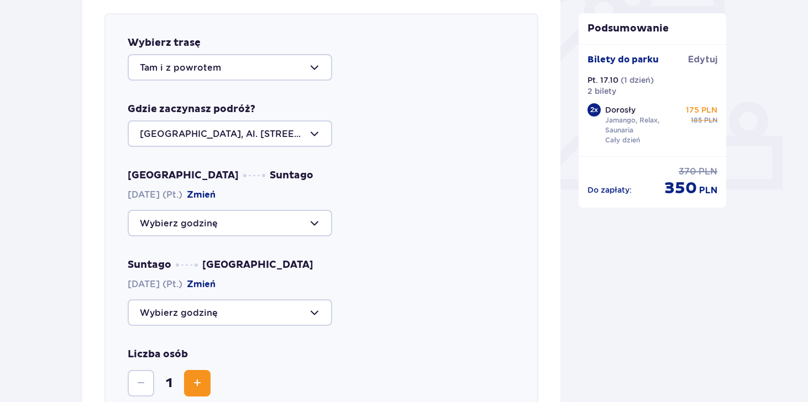
click at [276, 143] on div at bounding box center [230, 133] width 204 height 27
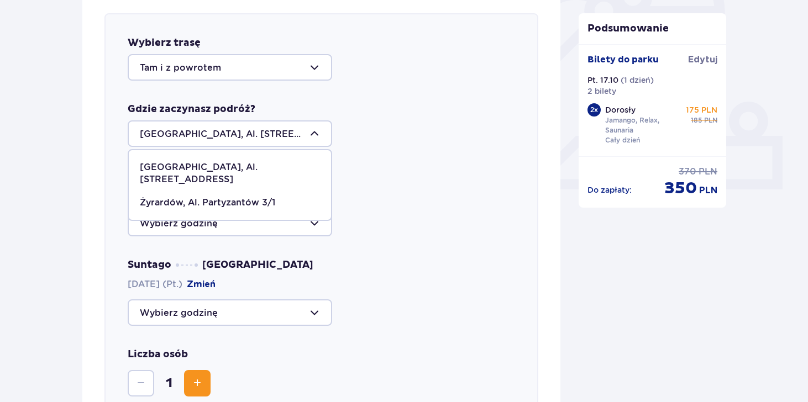
click at [262, 166] on p "Warszawa, Al. Jerozolimskie 56" at bounding box center [230, 173] width 180 height 24
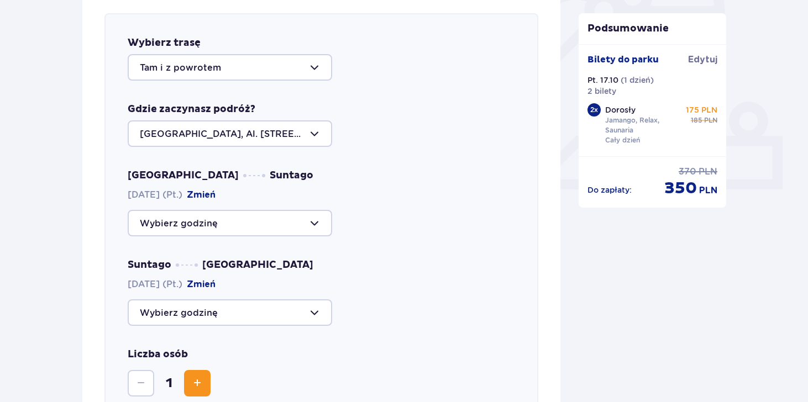
click at [259, 223] on div at bounding box center [230, 223] width 204 height 27
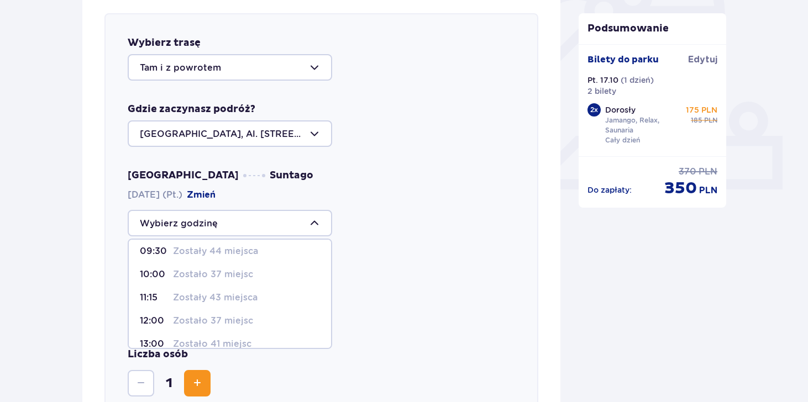
scroll to position [0, 0]
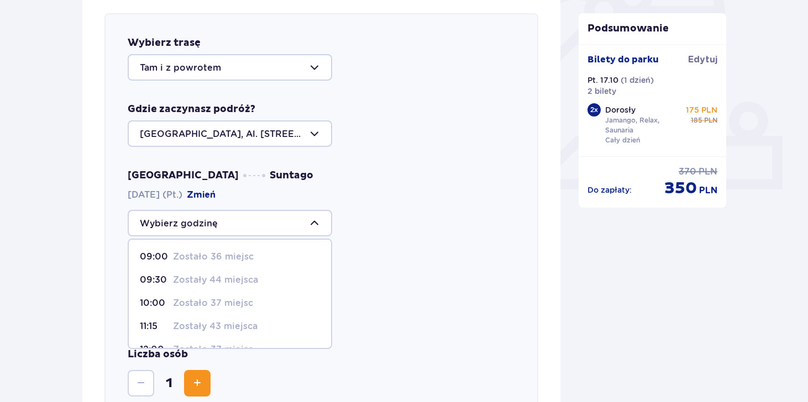
click at [234, 304] on p "Zostało 37 miejsc" at bounding box center [213, 303] width 80 height 12
type input "10:00"
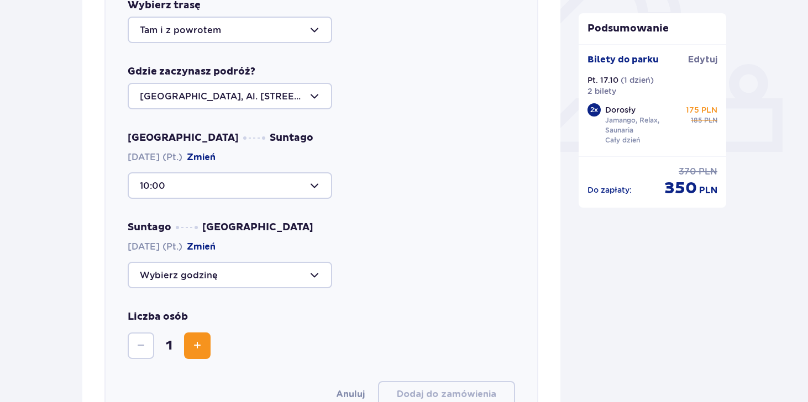
scroll to position [434, 0]
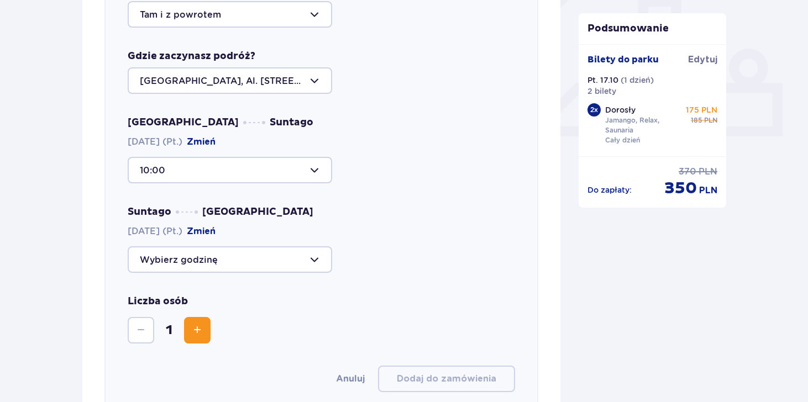
click at [259, 263] on div at bounding box center [230, 259] width 204 height 27
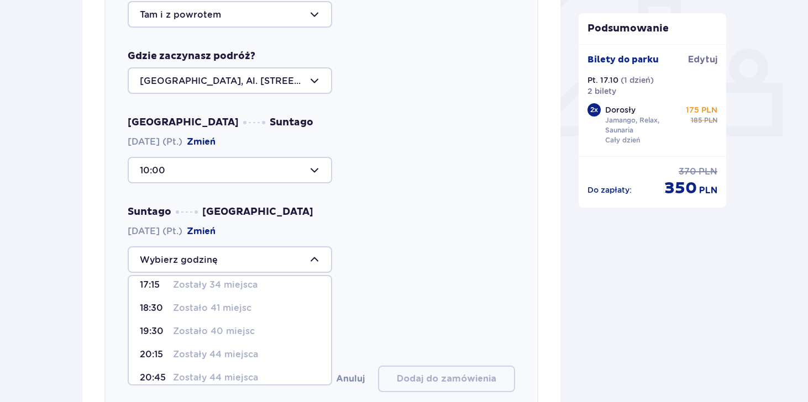
scroll to position [54, 0]
click at [223, 312] on p "Zostało 41 miejsc" at bounding box center [212, 309] width 78 height 12
type input "18:30"
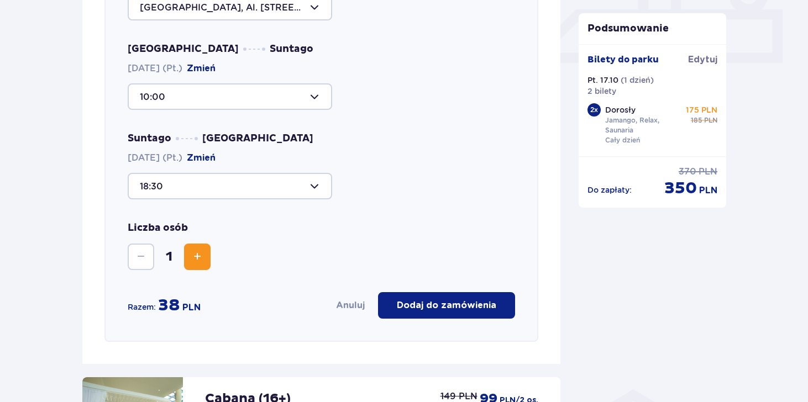
scroll to position [557, 0]
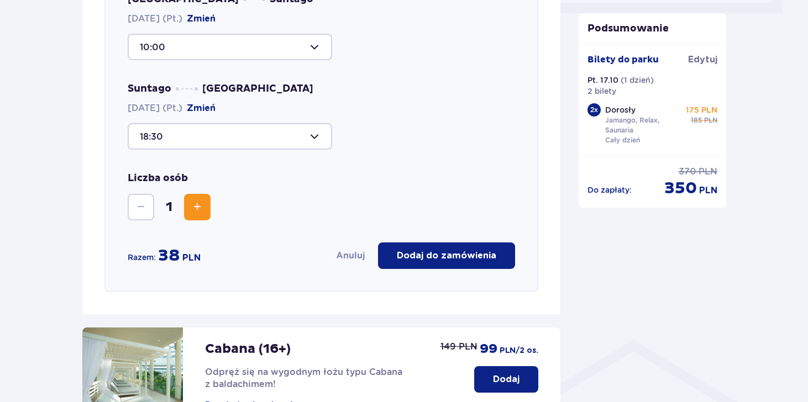
click at [199, 211] on span "Zwiększ" at bounding box center [197, 207] width 13 height 13
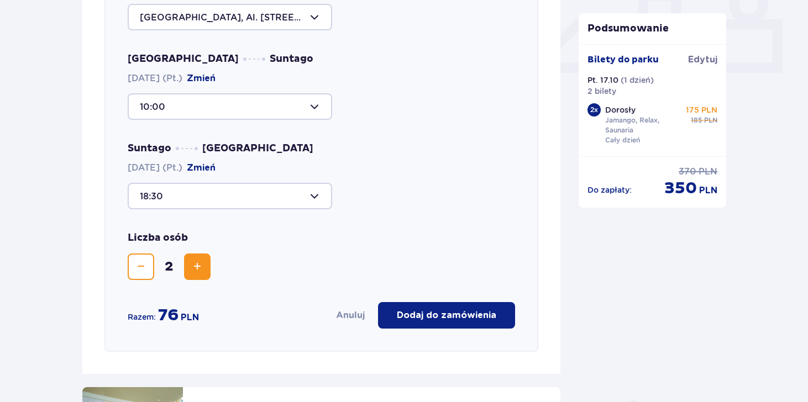
scroll to position [494, 0]
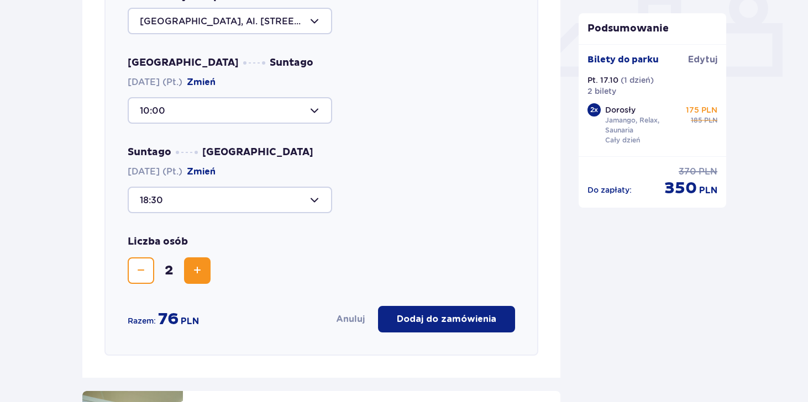
click at [482, 315] on p "Dodaj do zamówienia" at bounding box center [446, 319] width 99 height 12
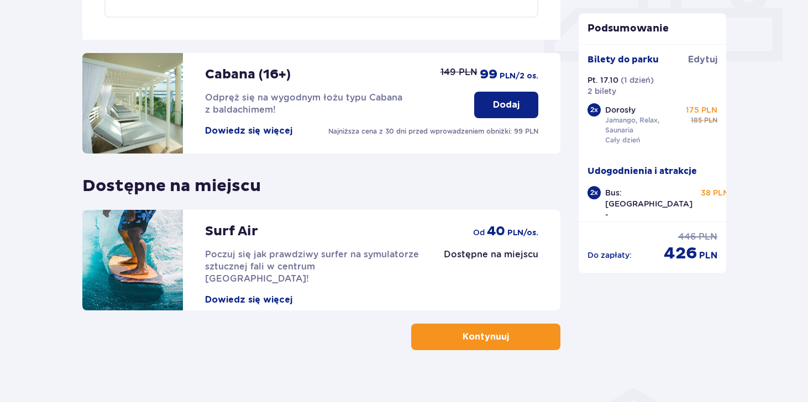
scroll to position [524, 0]
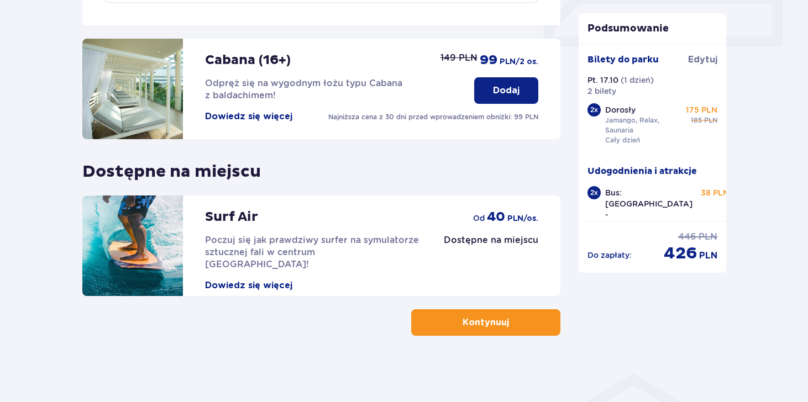
click at [451, 334] on button "Kontynuuj" at bounding box center [485, 322] width 149 height 27
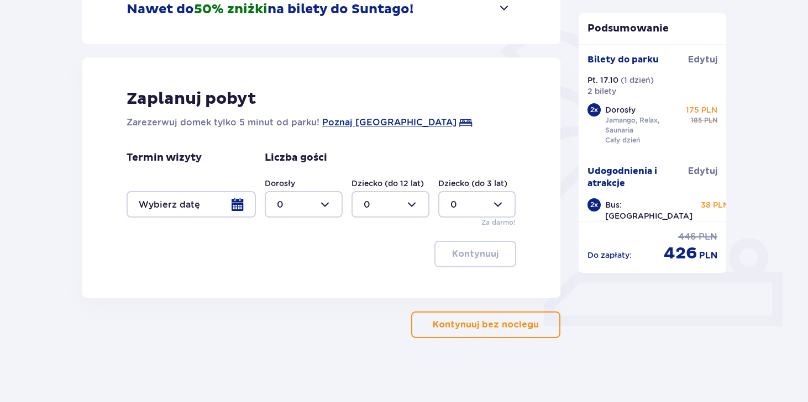
scroll to position [247, 0]
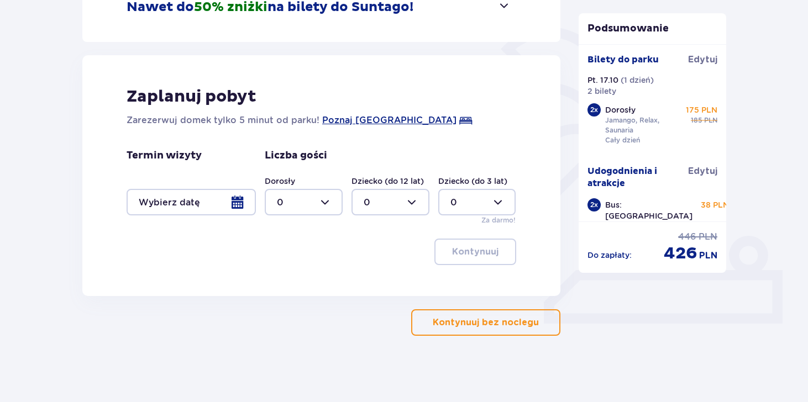
click at [449, 321] on p "Kontynuuj bez noclegu" at bounding box center [485, 323] width 106 height 12
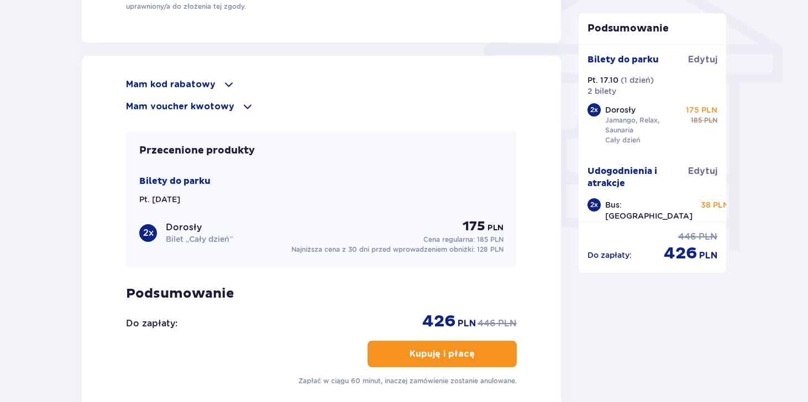
scroll to position [936, 0]
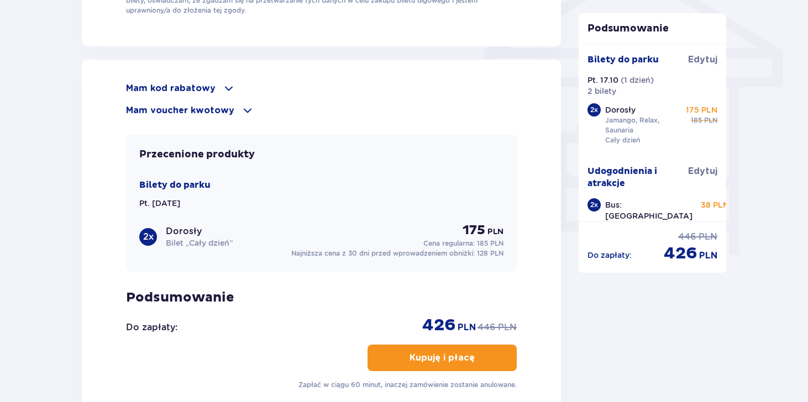
click at [226, 89] on span at bounding box center [228, 88] width 13 height 13
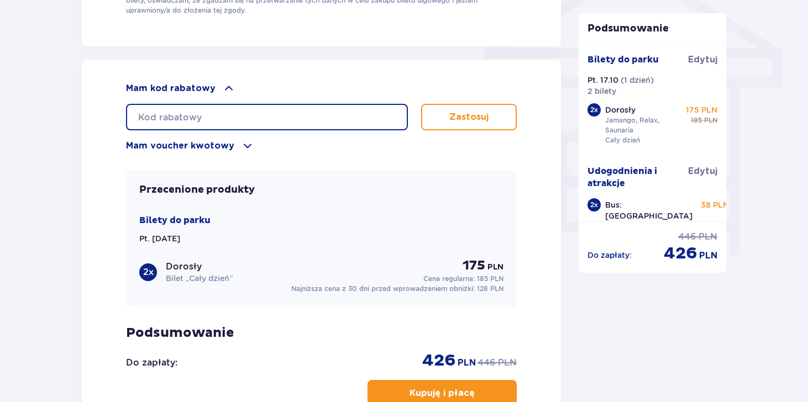
click at [208, 119] on input "text" at bounding box center [267, 117] width 282 height 27
type input "student30"
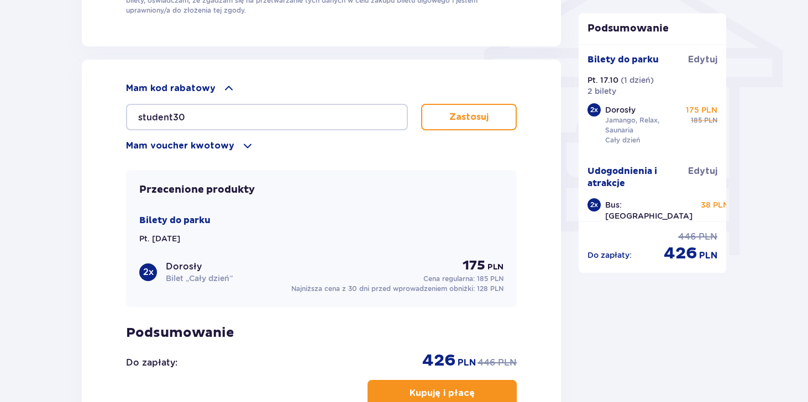
click at [506, 113] on button "Zastosuj" at bounding box center [469, 117] width 96 height 27
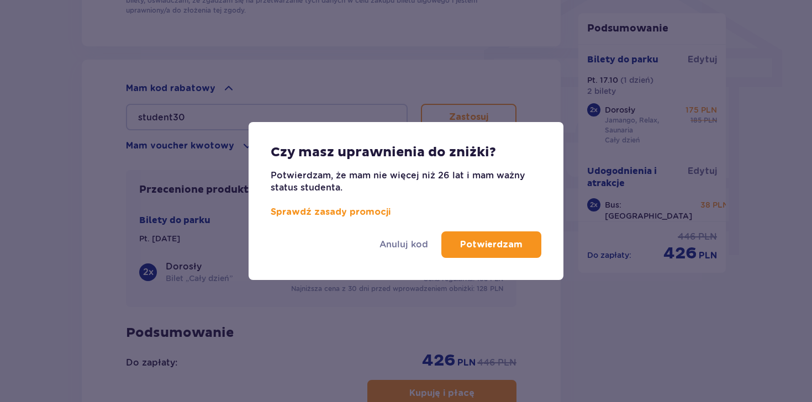
click at [486, 245] on p "Potwierdzam" at bounding box center [491, 245] width 62 height 12
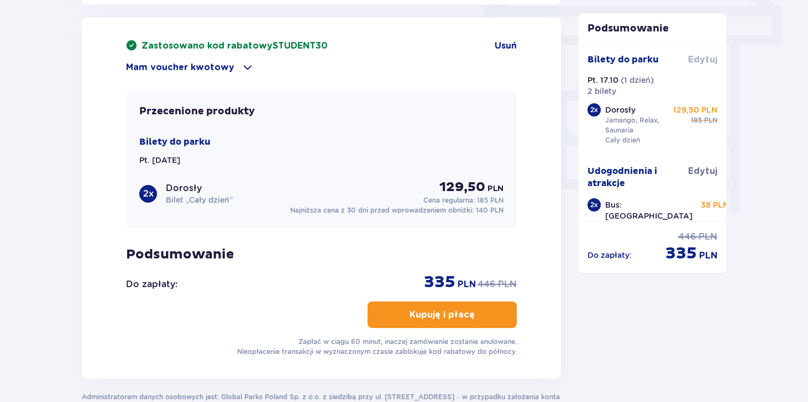
click at [693, 60] on span "Edytuj" at bounding box center [702, 60] width 29 height 12
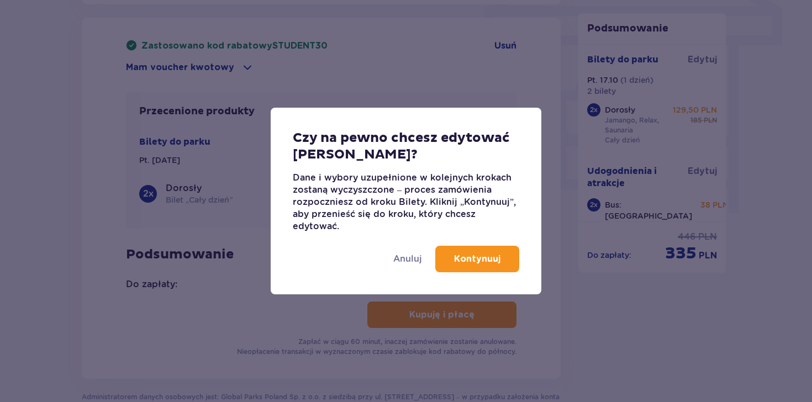
click at [466, 268] on button "Kontynuuj" at bounding box center [477, 259] width 84 height 27
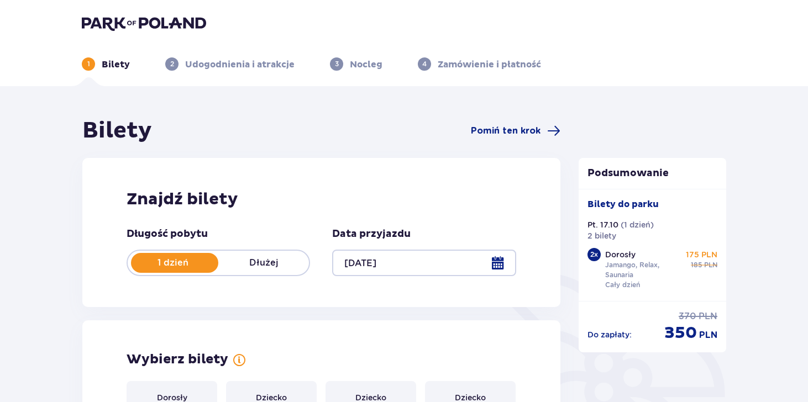
click at [497, 265] on div at bounding box center [423, 263] width 183 height 27
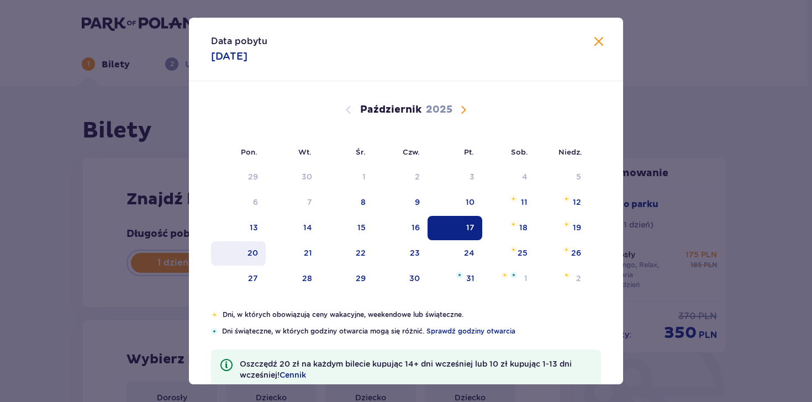
click at [255, 251] on div "20" at bounding box center [252, 252] width 10 height 11
type input "20.10.25"
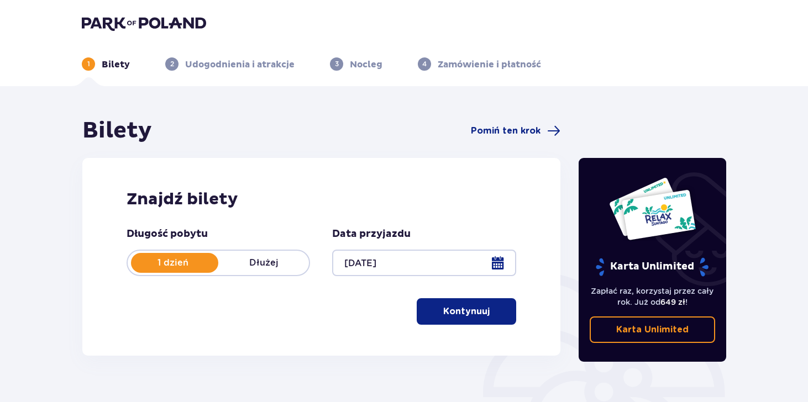
click at [507, 294] on div "Długość pobytu 1 dzień Dłużej Data przyjazdu 20.10.25 Kontynuuj Przejdź do konf…" at bounding box center [320, 276] width 389 height 97
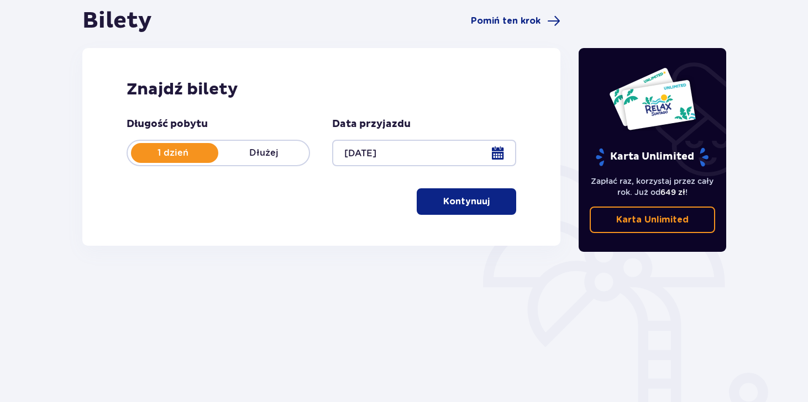
scroll to position [144, 0]
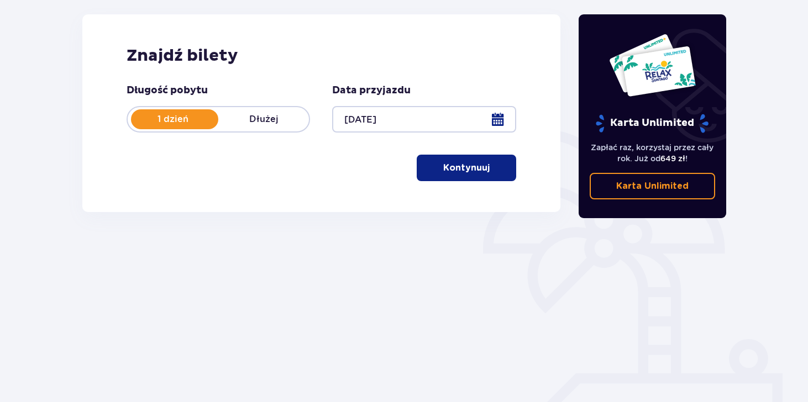
click at [476, 176] on button "Kontynuuj" at bounding box center [465, 168] width 99 height 27
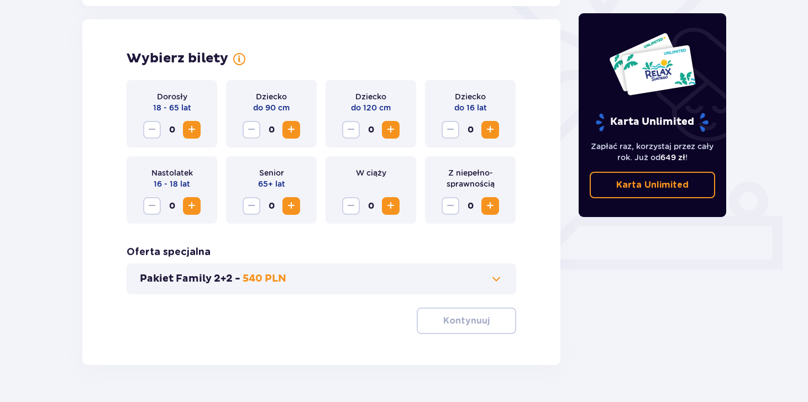
scroll to position [307, 0]
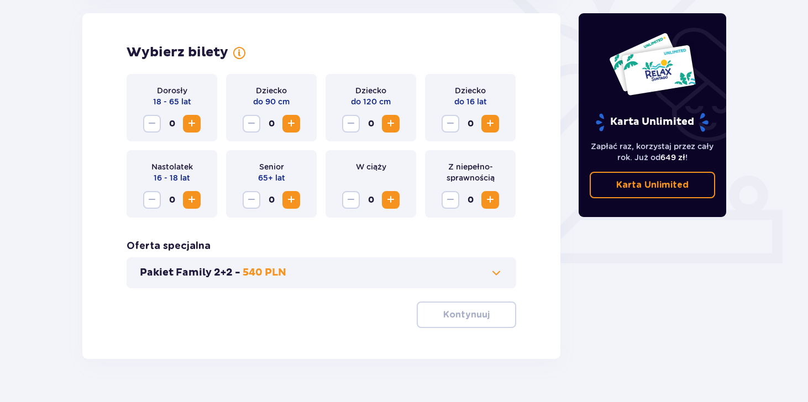
click at [188, 120] on span "Zwiększ" at bounding box center [191, 123] width 13 height 13
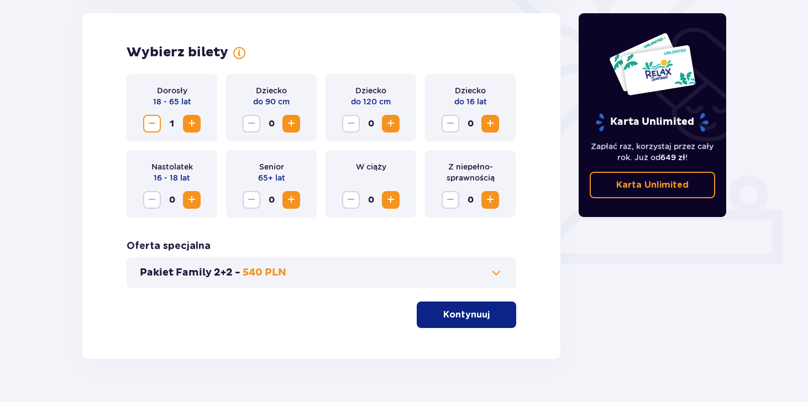
click at [188, 120] on span "Zwiększ" at bounding box center [191, 123] width 13 height 13
click at [460, 312] on p "Kontynuuj" at bounding box center [466, 315] width 46 height 12
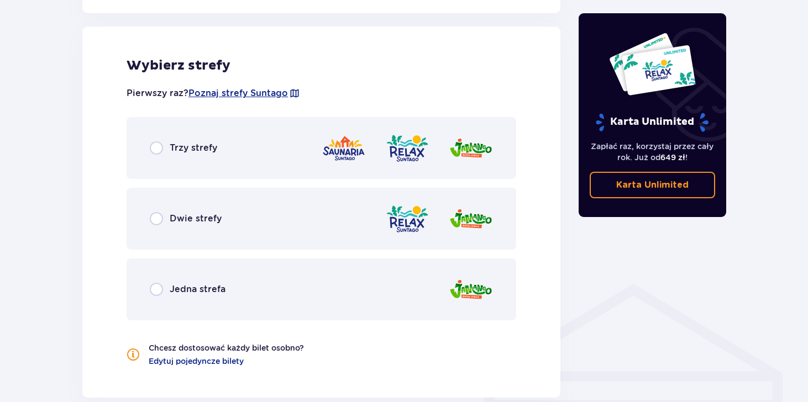
click at [198, 138] on div "Trzy strefy" at bounding box center [320, 148] width 389 height 62
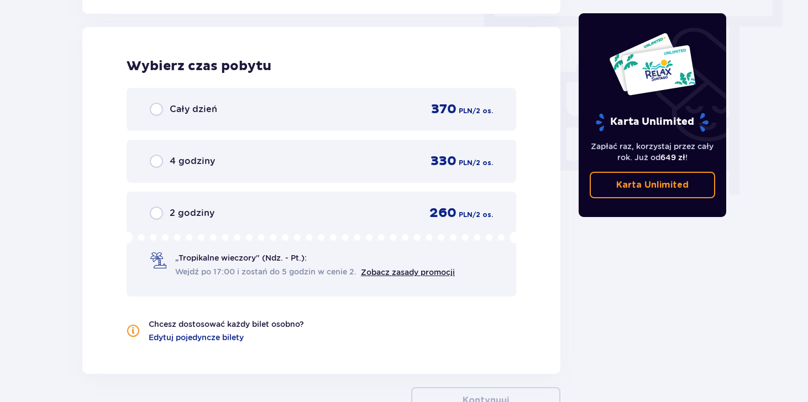
scroll to position [999, 0]
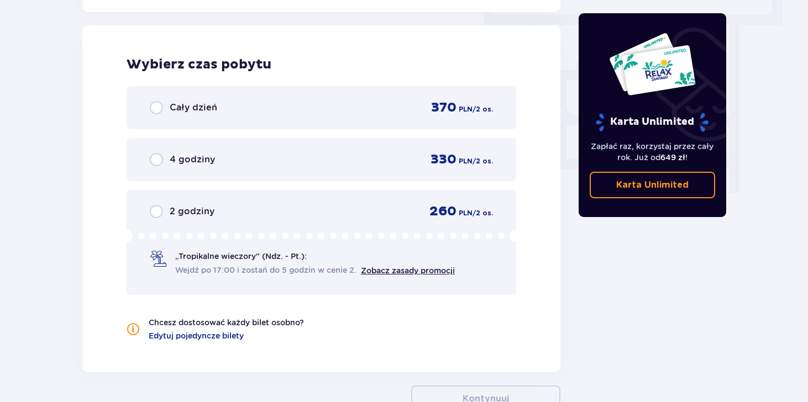
click at [272, 115] on div "Cały dzień 370 PLN / 2 os." at bounding box center [321, 107] width 343 height 17
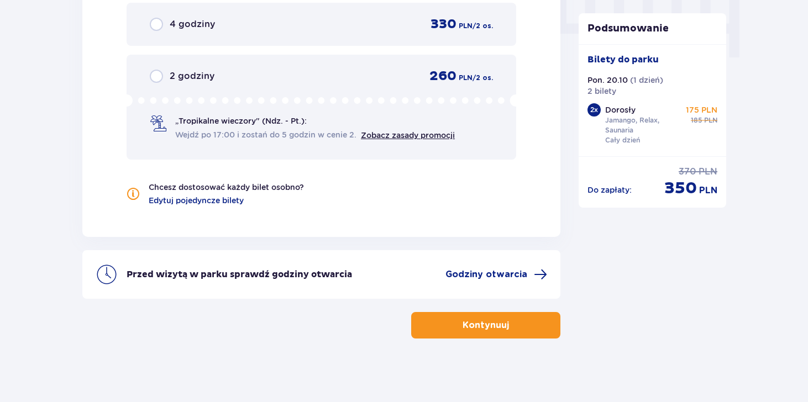
scroll to position [1137, 0]
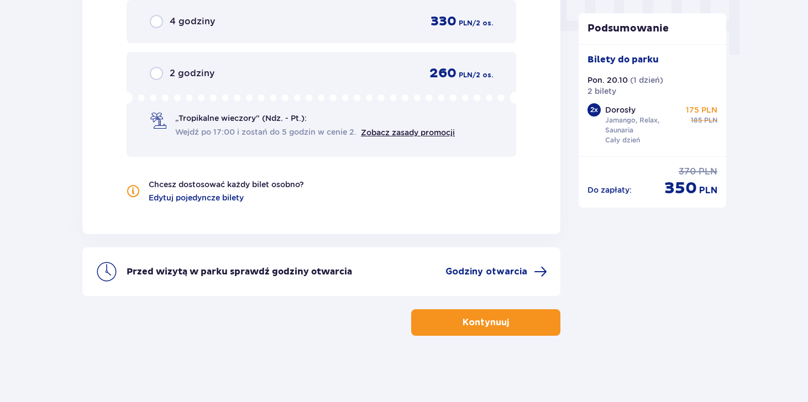
click at [516, 326] on button "Kontynuuj" at bounding box center [485, 322] width 149 height 27
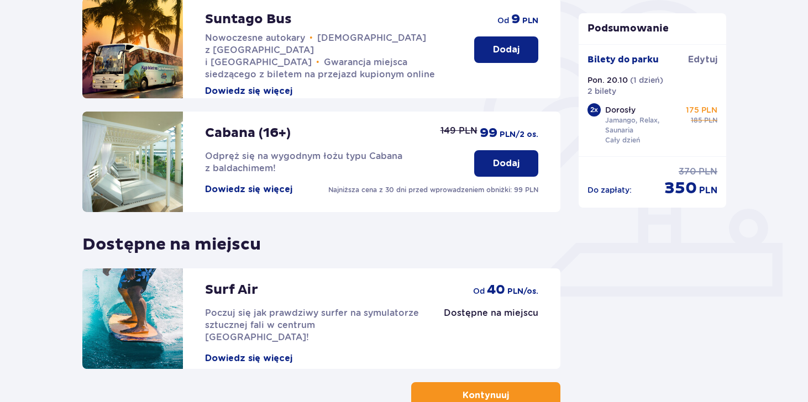
scroll to position [271, 0]
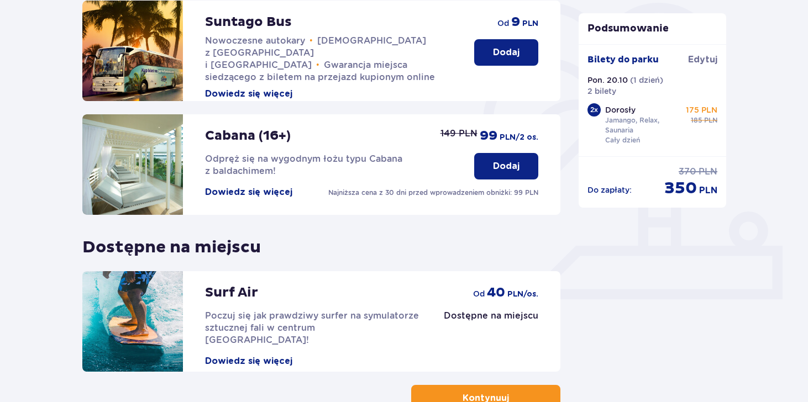
click at [506, 56] on p "Dodaj" at bounding box center [506, 52] width 27 height 12
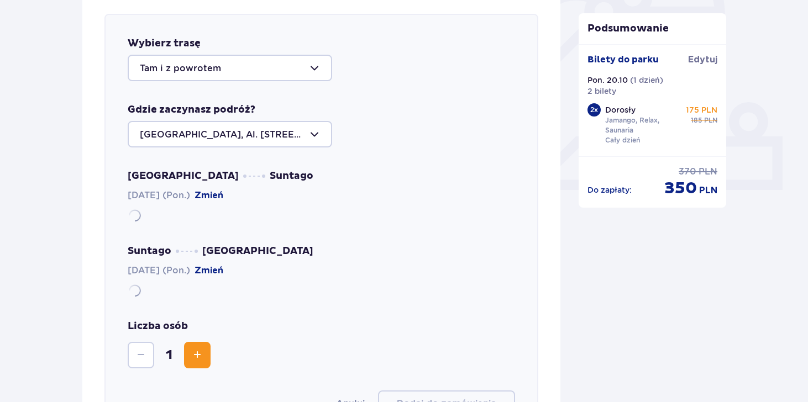
scroll to position [381, 0]
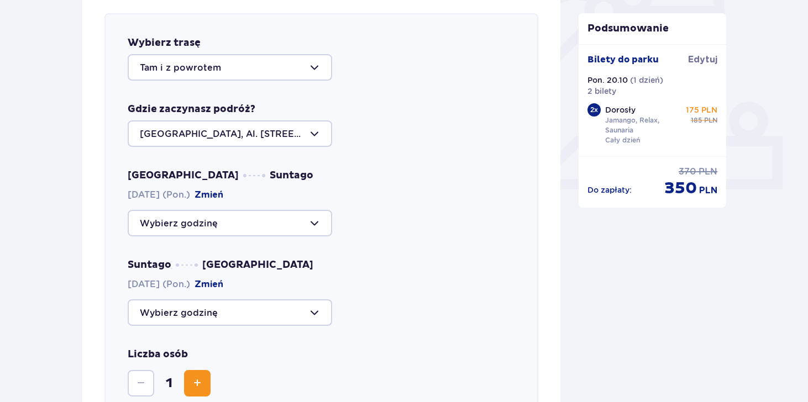
click at [258, 142] on div at bounding box center [230, 133] width 204 height 27
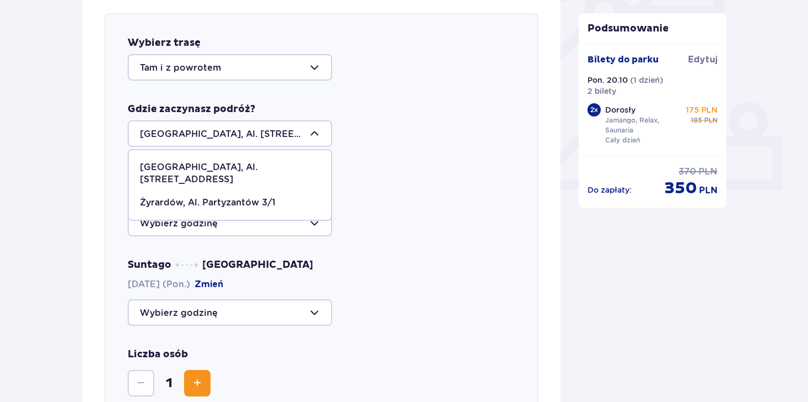
click at [247, 167] on p "Warszawa, Al. Jerozolimskie 56" at bounding box center [230, 173] width 180 height 24
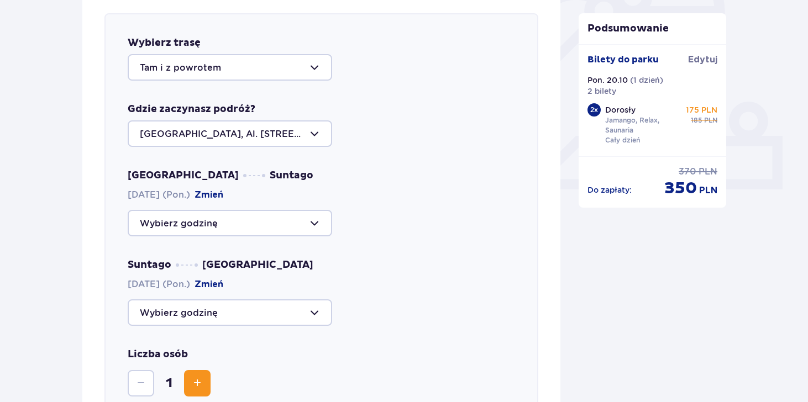
click at [242, 221] on div at bounding box center [230, 223] width 204 height 27
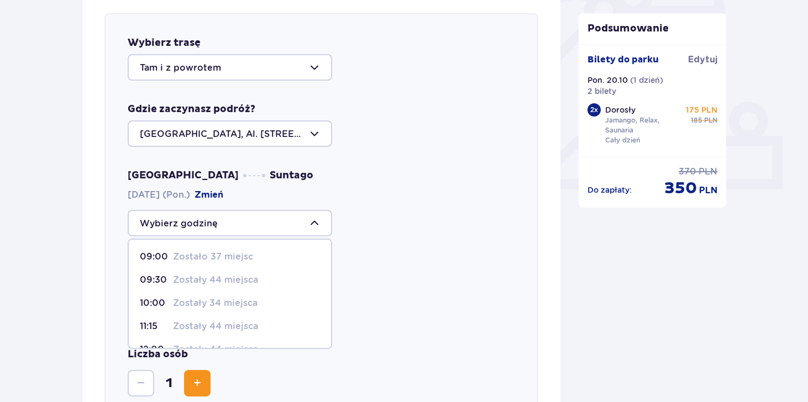
click at [223, 284] on p "Zostały 44 miejsca" at bounding box center [215, 280] width 85 height 12
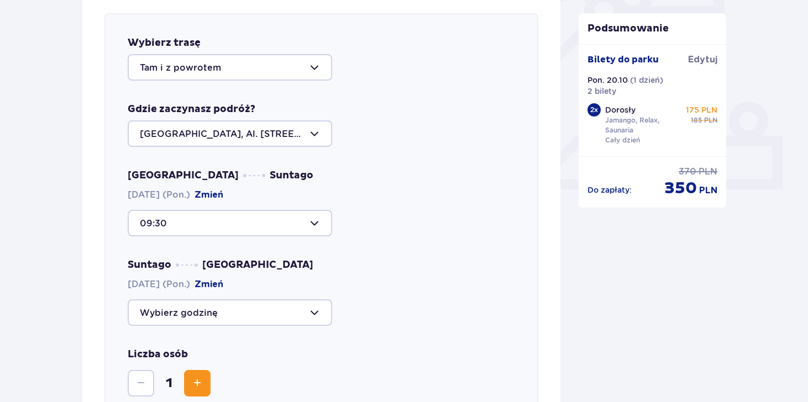
click at [235, 226] on div at bounding box center [230, 223] width 204 height 27
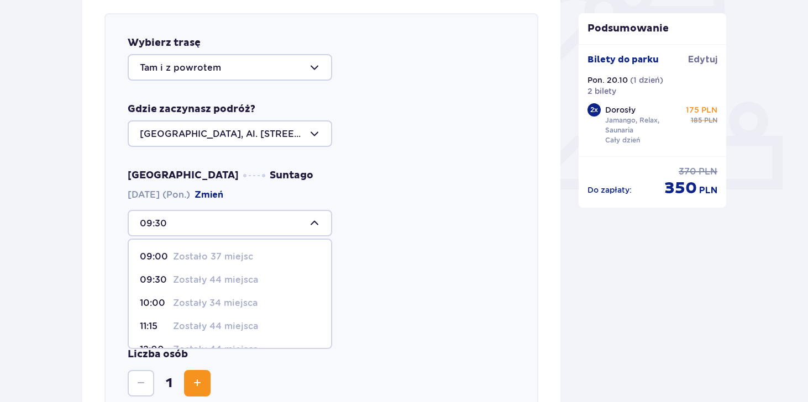
click at [212, 301] on p "Zostały 34 miejsca" at bounding box center [215, 303] width 85 height 12
type input "10:00"
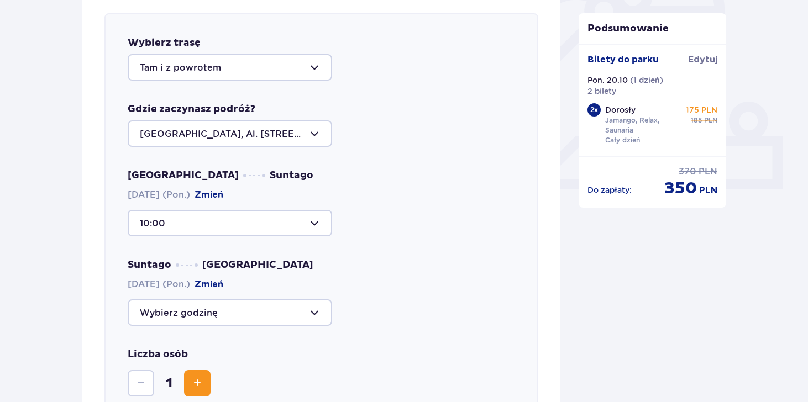
click at [210, 310] on div at bounding box center [230, 312] width 204 height 27
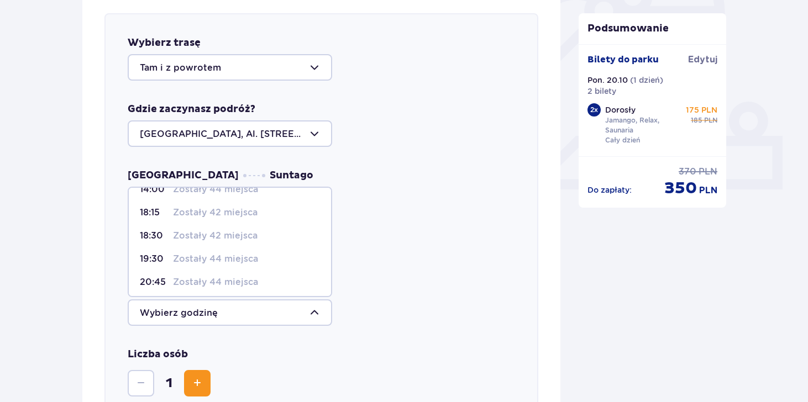
scroll to position [40, 0]
click at [234, 241] on p "Zostały 42 miejsca" at bounding box center [215, 235] width 85 height 12
type input "18:30"
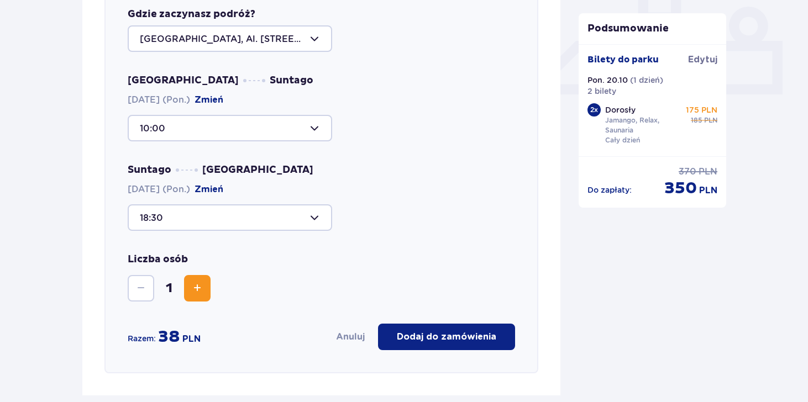
scroll to position [477, 0]
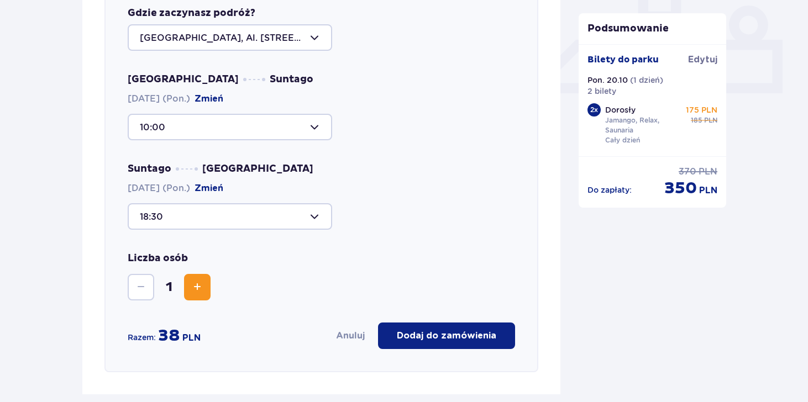
click at [190, 298] on button "Zwiększ" at bounding box center [197, 287] width 27 height 27
click at [457, 344] on button "Dodaj do zamówienia" at bounding box center [446, 336] width 137 height 27
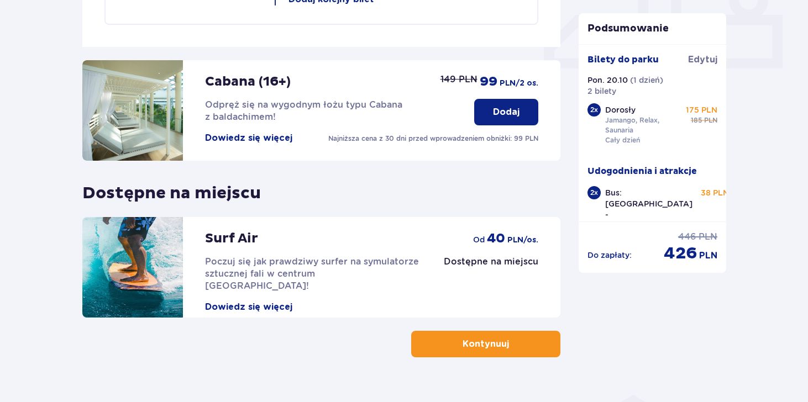
scroll to position [524, 0]
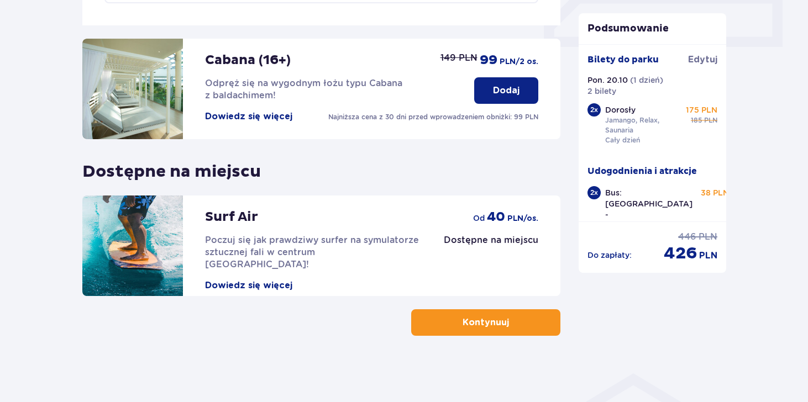
click at [462, 317] on p "Kontynuuj" at bounding box center [485, 323] width 46 height 12
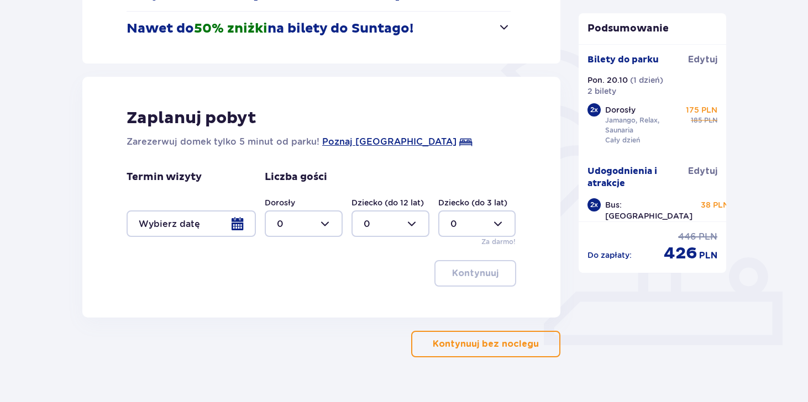
scroll to position [233, 0]
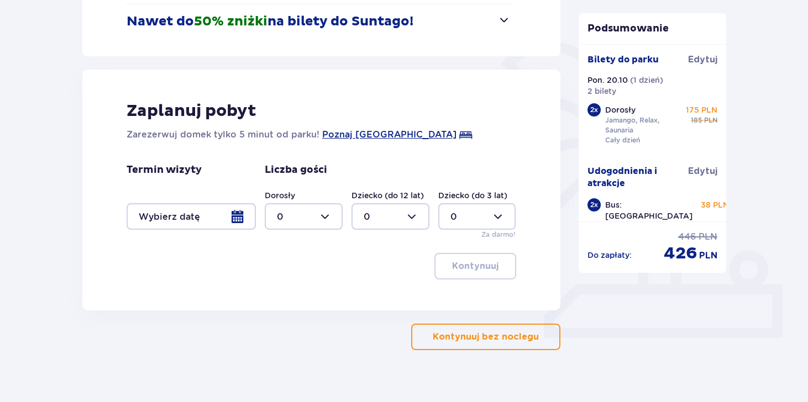
click at [487, 333] on p "Kontynuuj bez noclegu" at bounding box center [485, 337] width 106 height 12
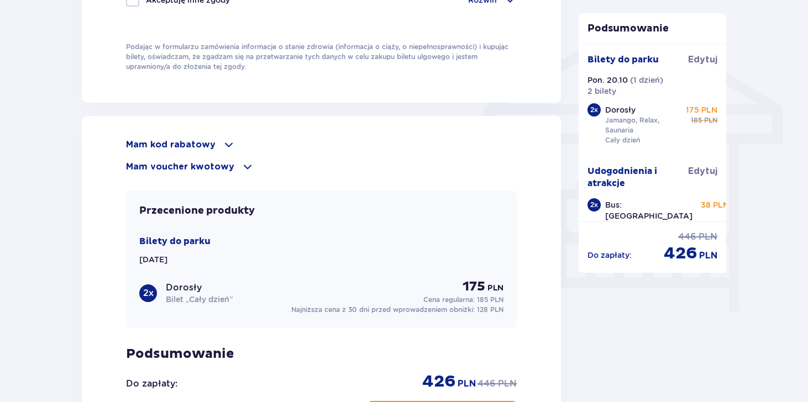
scroll to position [880, 0]
click at [213, 138] on div "Mam kod rabatowy" at bounding box center [321, 144] width 391 height 13
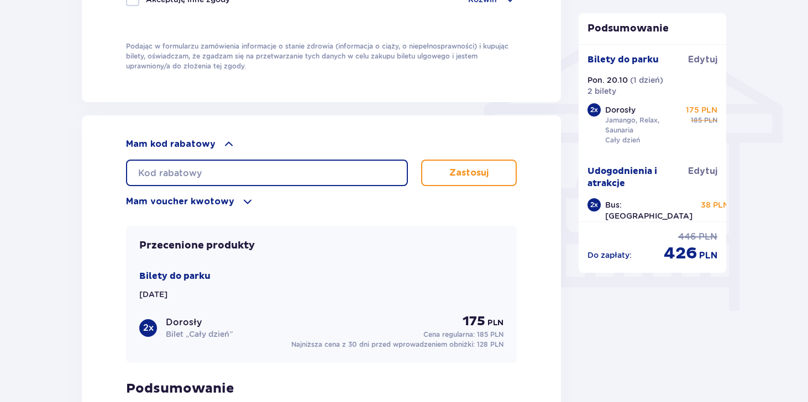
click at [215, 179] on input "text" at bounding box center [267, 173] width 282 height 27
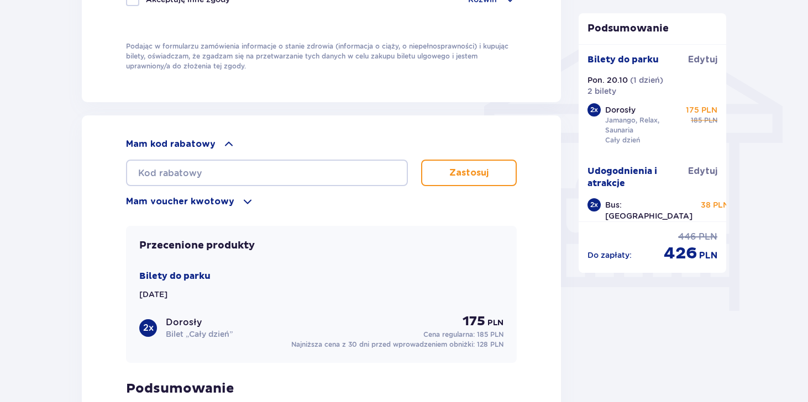
click at [495, 171] on button "Zastosuj" at bounding box center [469, 173] width 96 height 27
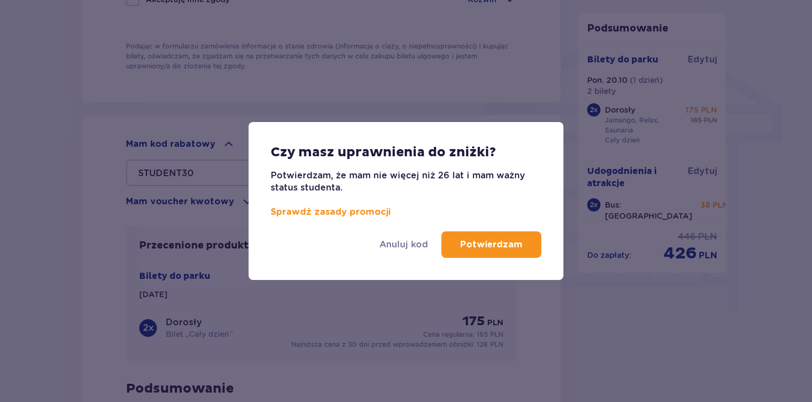
click at [463, 240] on p "Potwierdzam" at bounding box center [491, 245] width 62 height 12
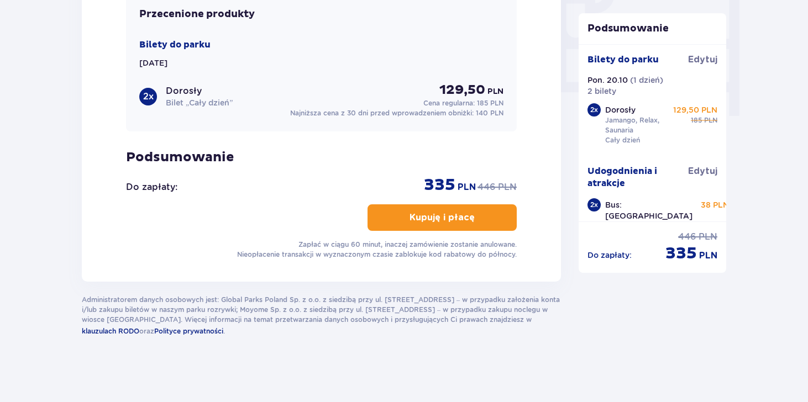
scroll to position [1077, 0]
